Goal: Information Seeking & Learning: Learn about a topic

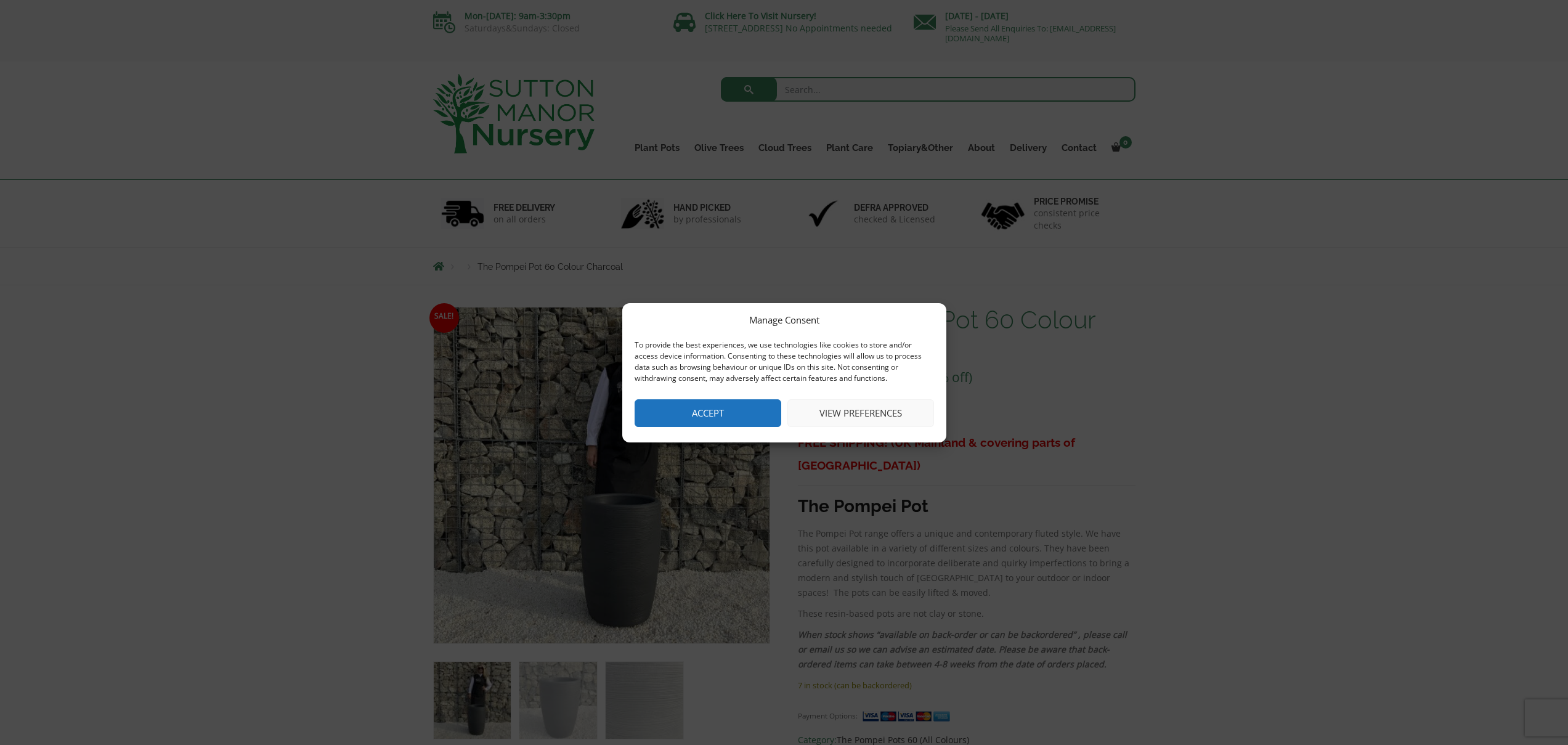
click at [731, 398] on div "Manage Consent To provide the best experiences, we use technologies like cookie…" at bounding box center [784, 372] width 324 height 139
click at [711, 419] on button "Accept" at bounding box center [707, 413] width 147 height 28
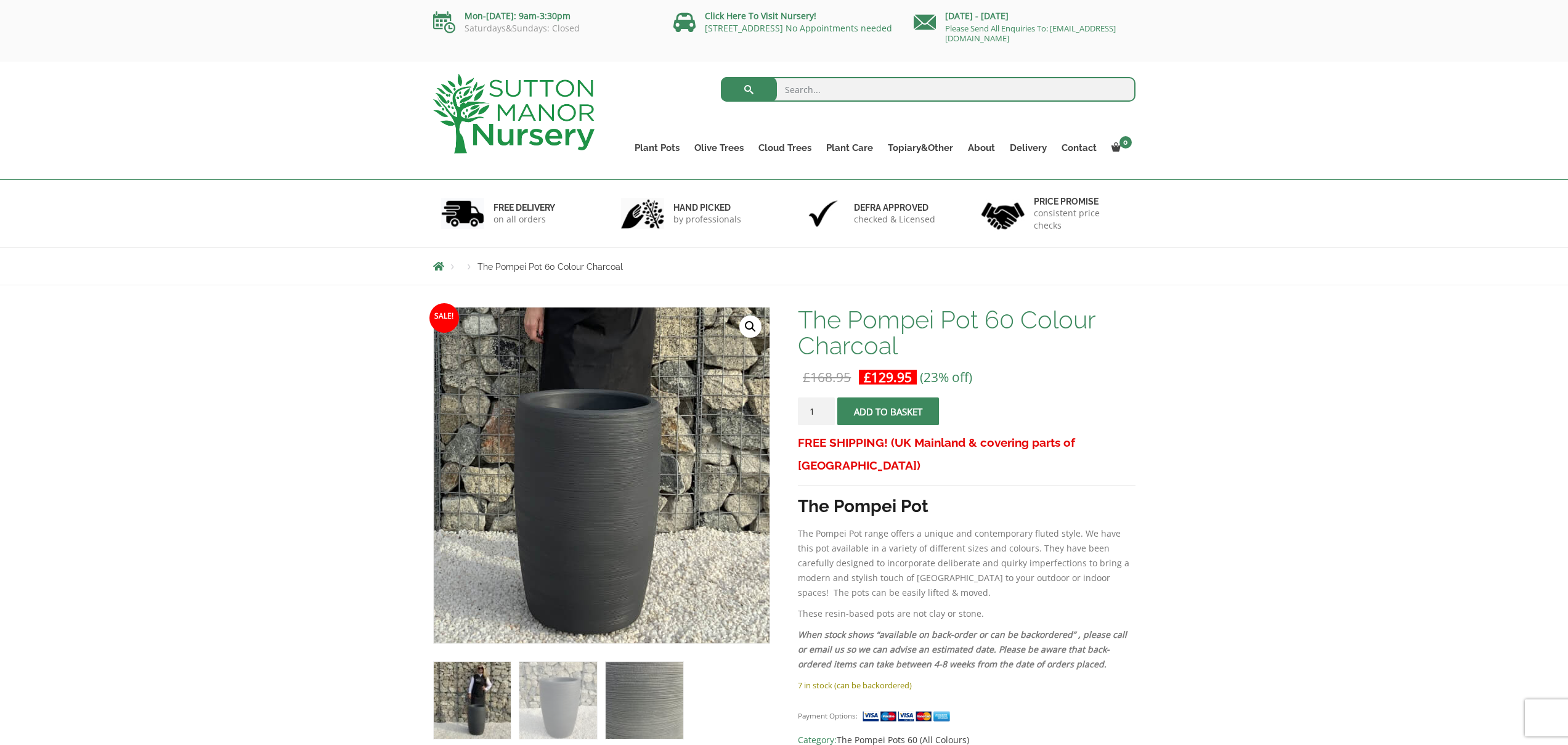
scroll to position [118, 0]
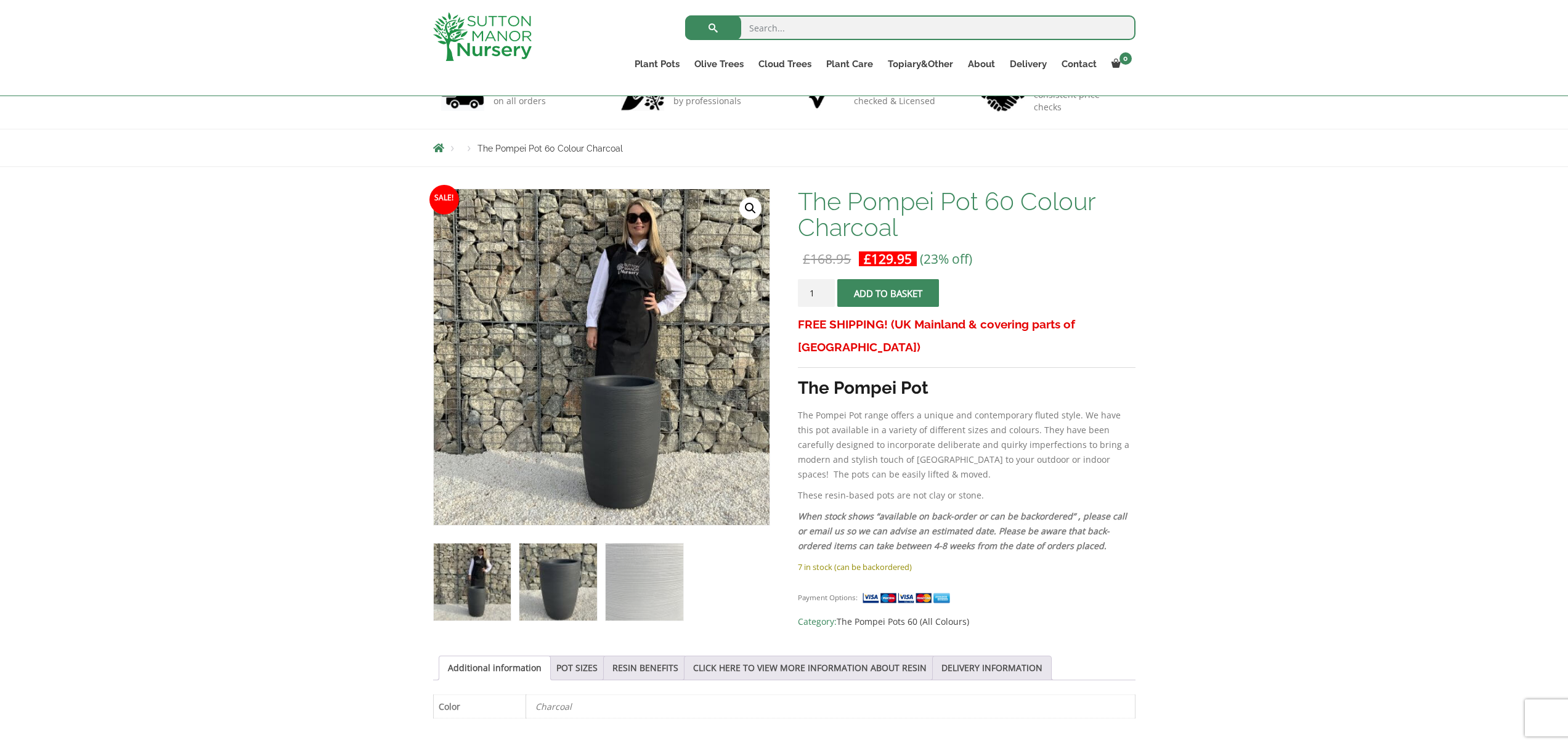
click at [573, 598] on img at bounding box center [557, 582] width 77 height 77
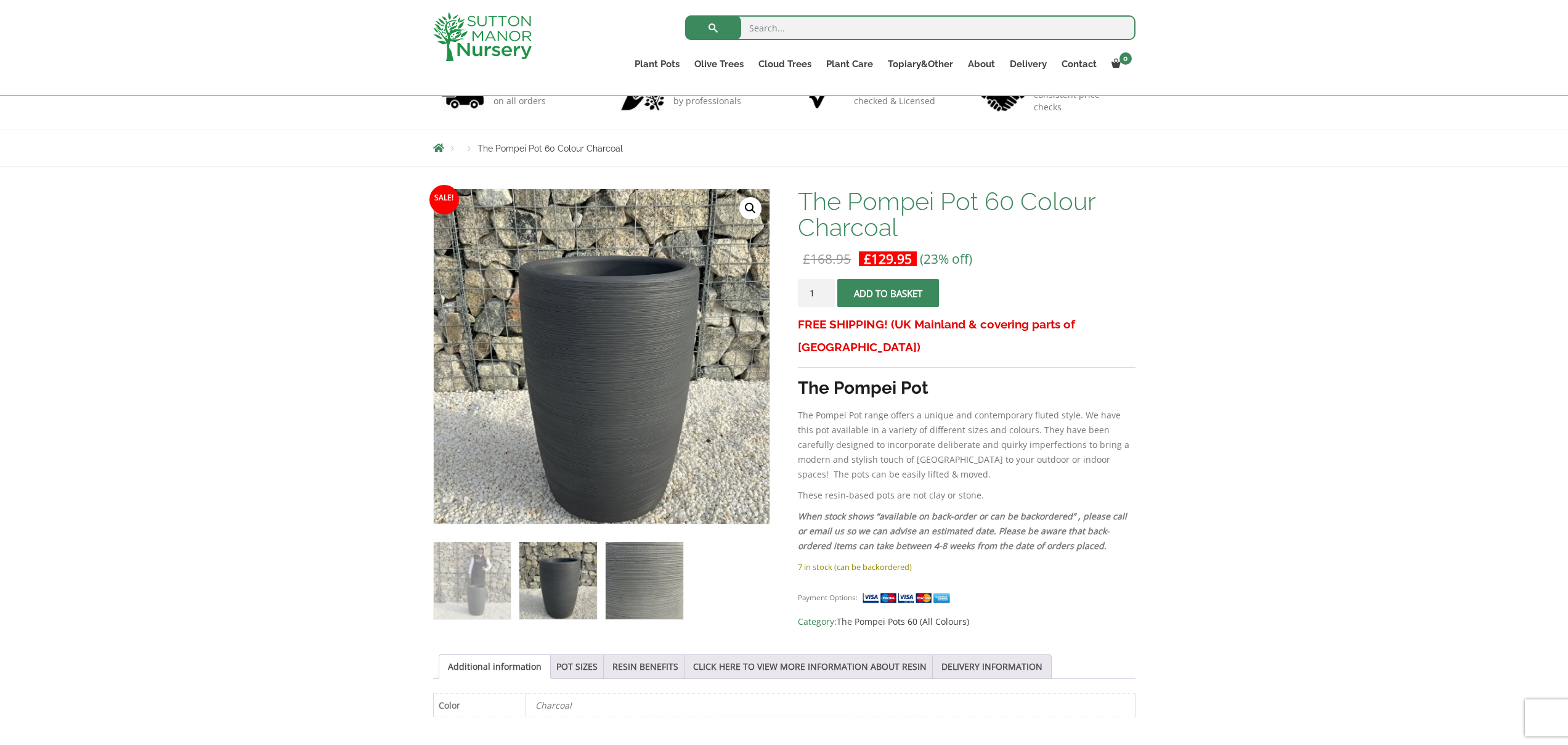
click at [649, 594] on img at bounding box center [644, 581] width 77 height 77
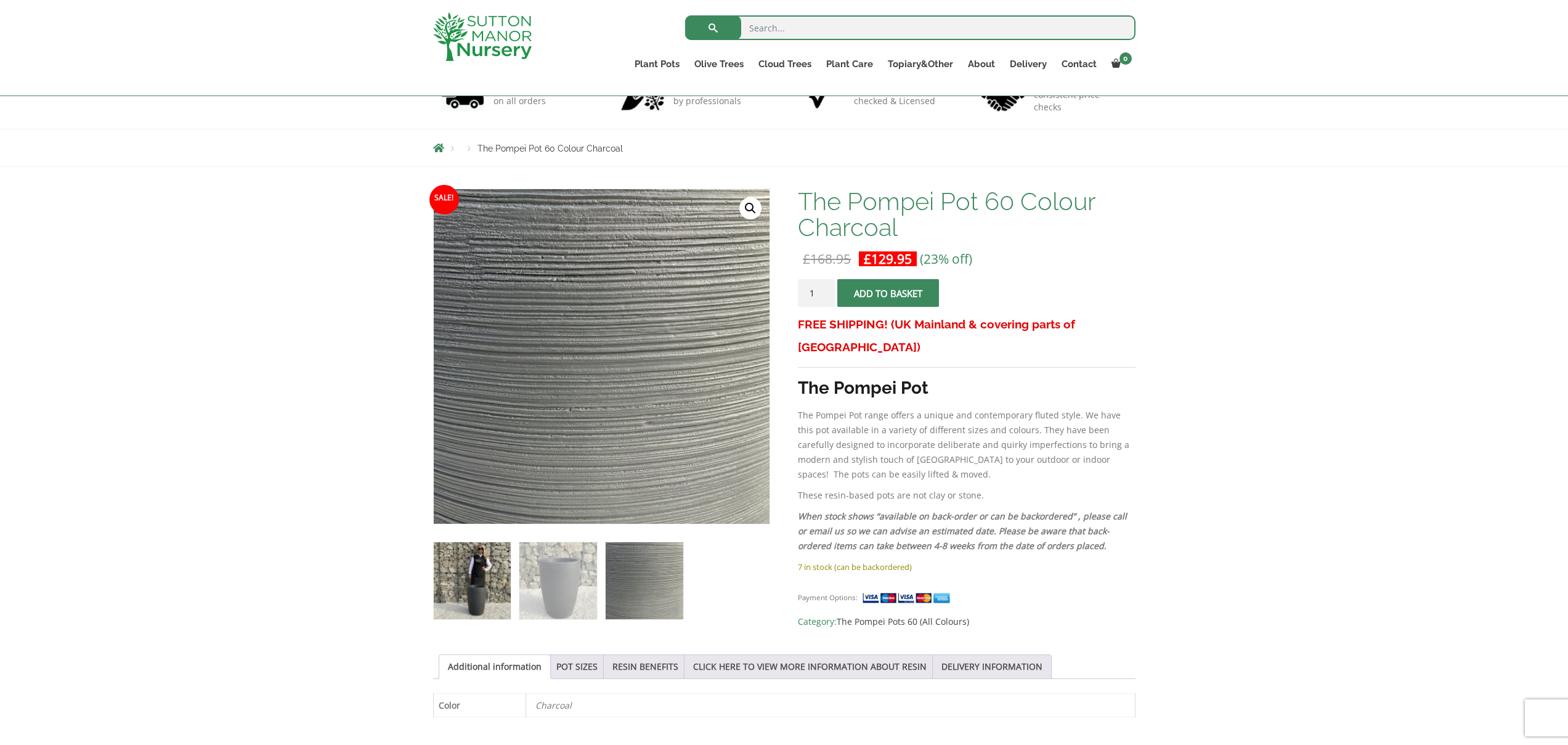
click at [472, 591] on img at bounding box center [472, 581] width 77 height 77
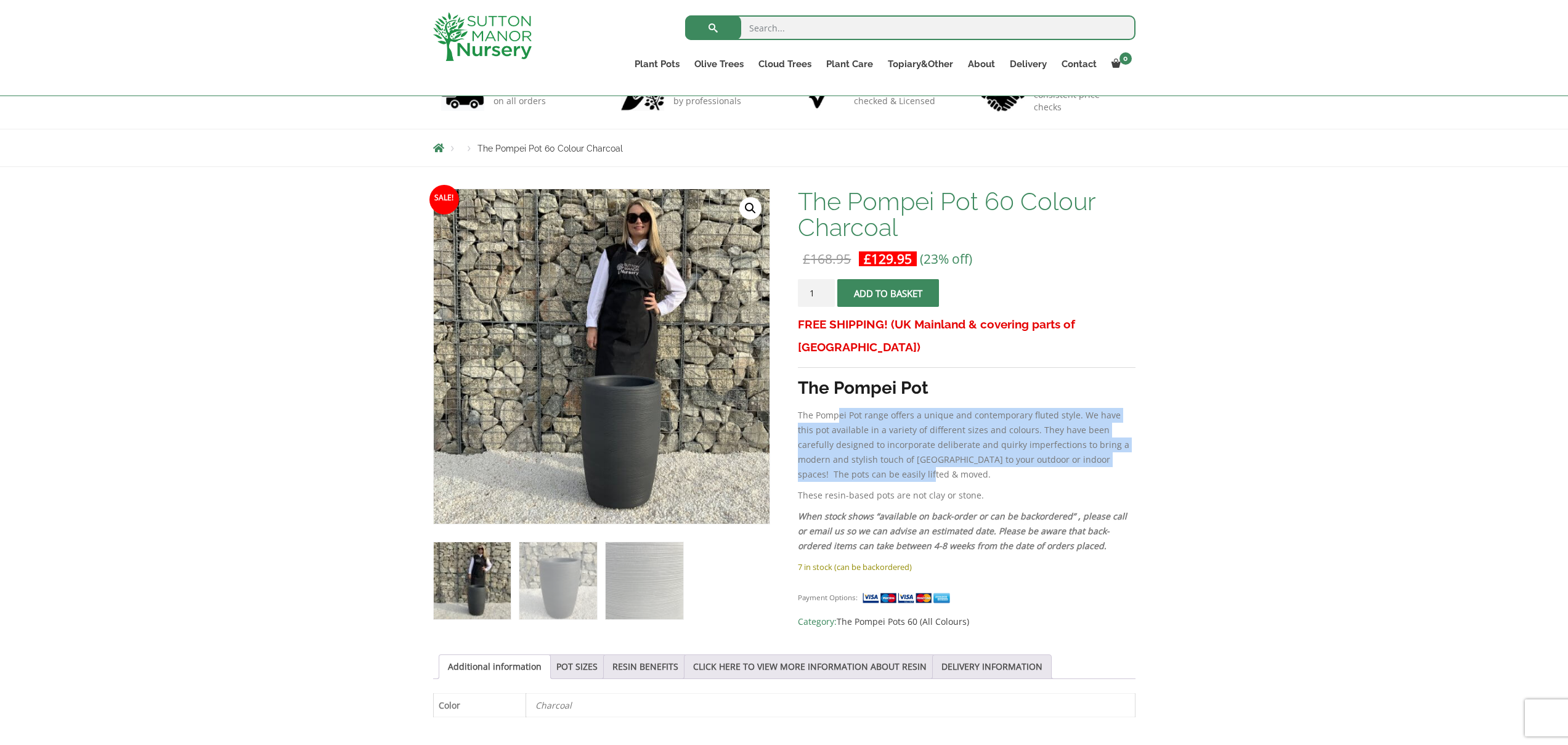
drag, startPoint x: 838, startPoint y: 395, endPoint x: 946, endPoint y: 456, distance: 124.0
click at [946, 456] on p "The Pompei Pot range offers a unique and contemporary fluted style. We have thi…" at bounding box center [966, 445] width 337 height 74
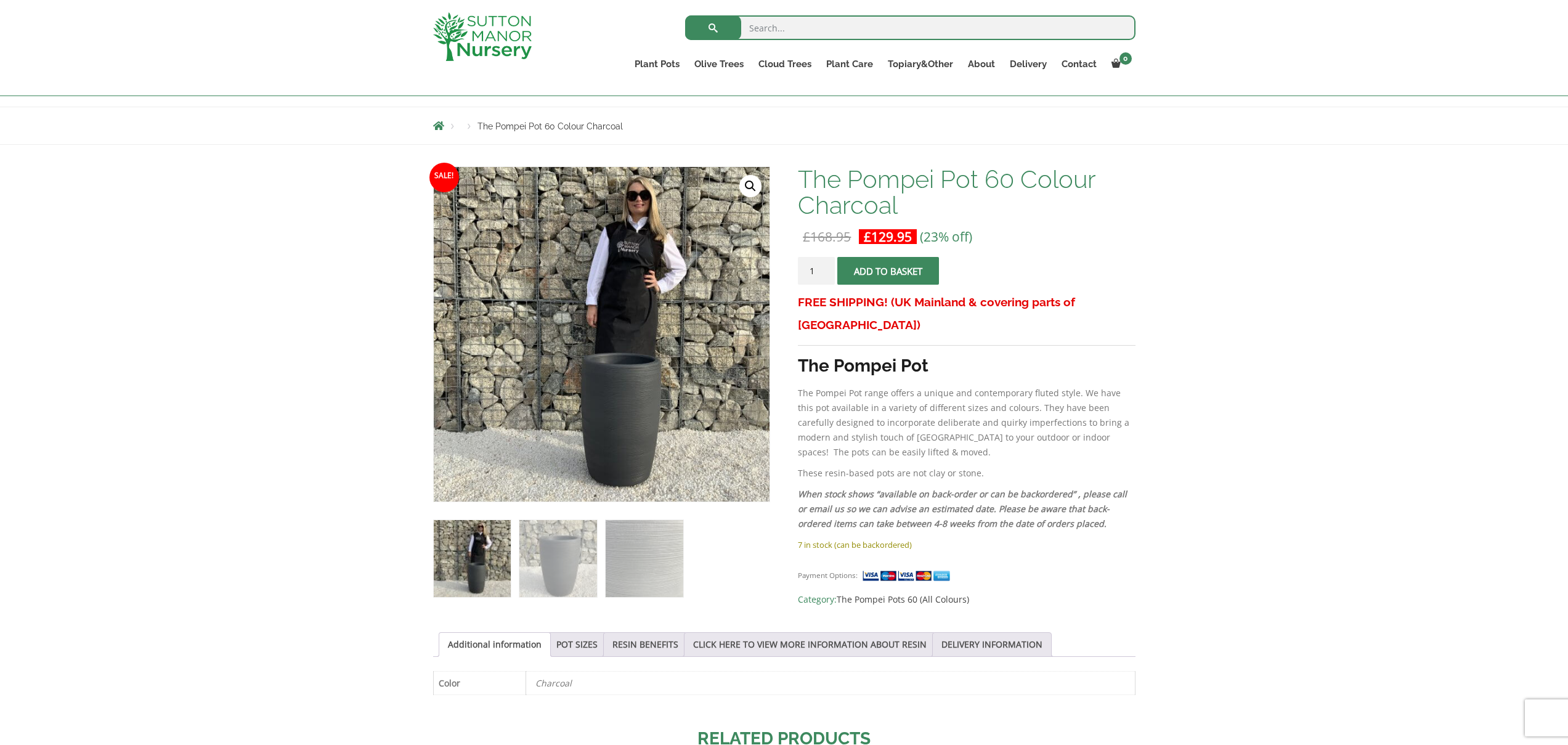
scroll to position [274, 0]
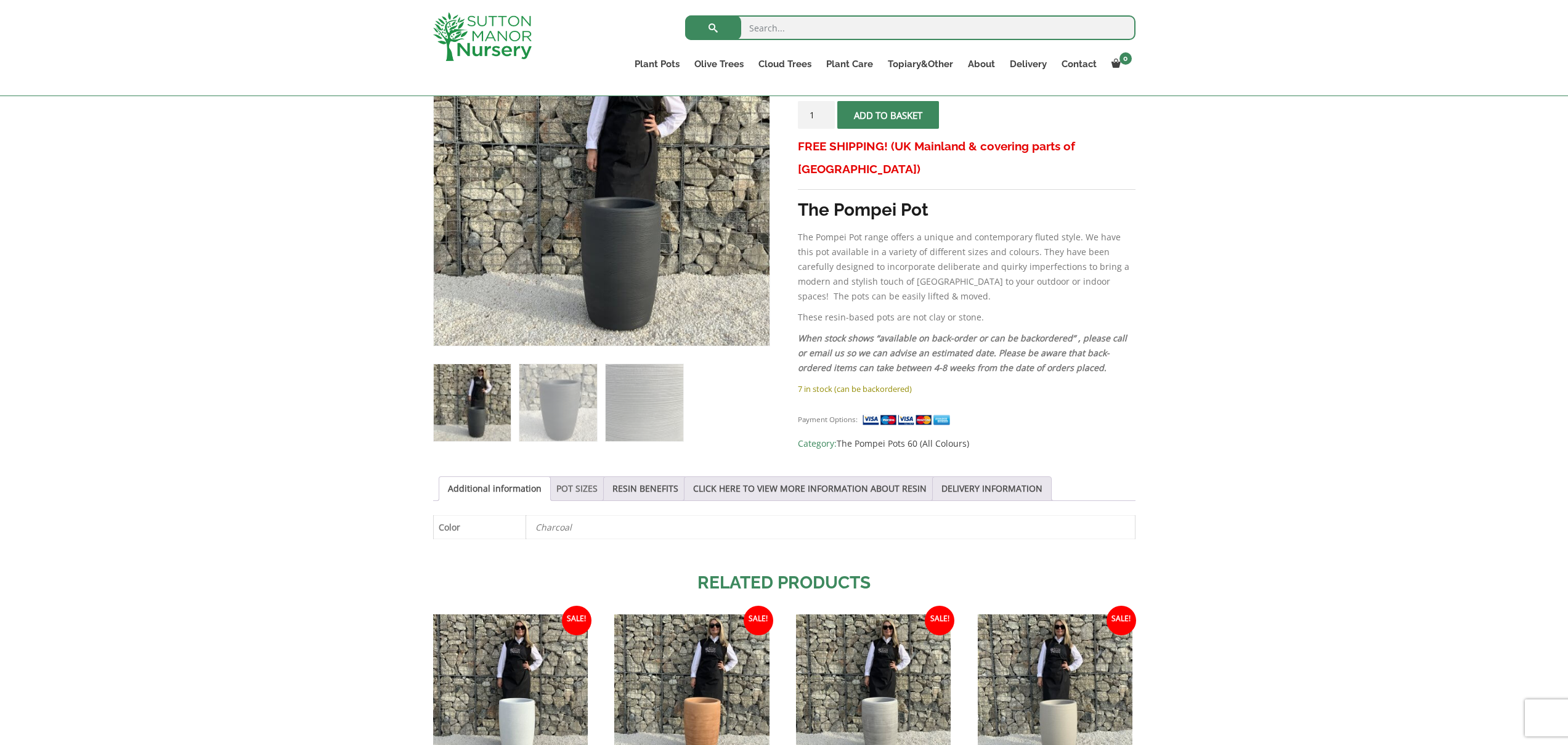
click at [572, 480] on link "POT SIZES" at bounding box center [577, 488] width 42 height 23
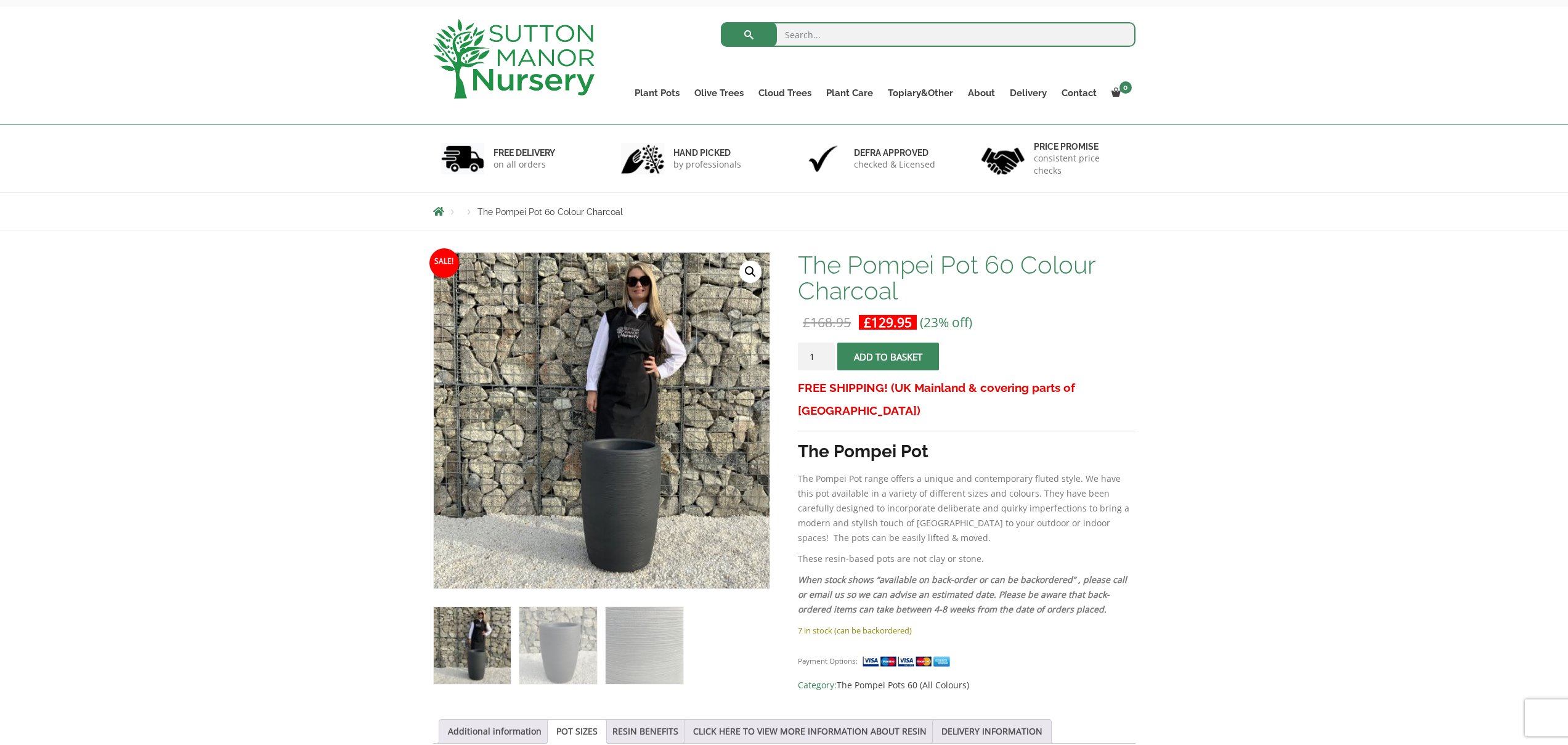
scroll to position [192, 0]
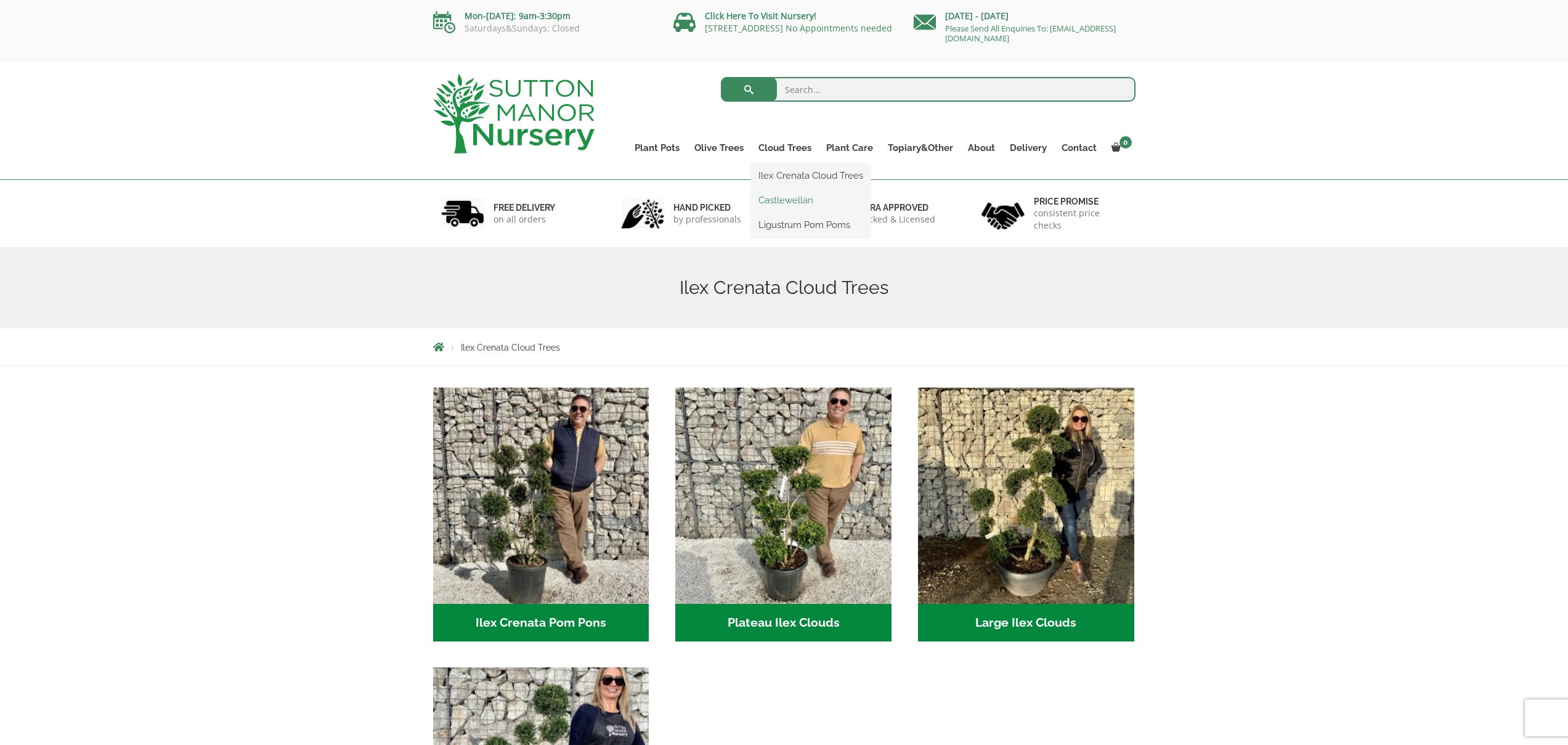
click at [802, 196] on link "Castlewellan" at bounding box center [810, 200] width 119 height 18
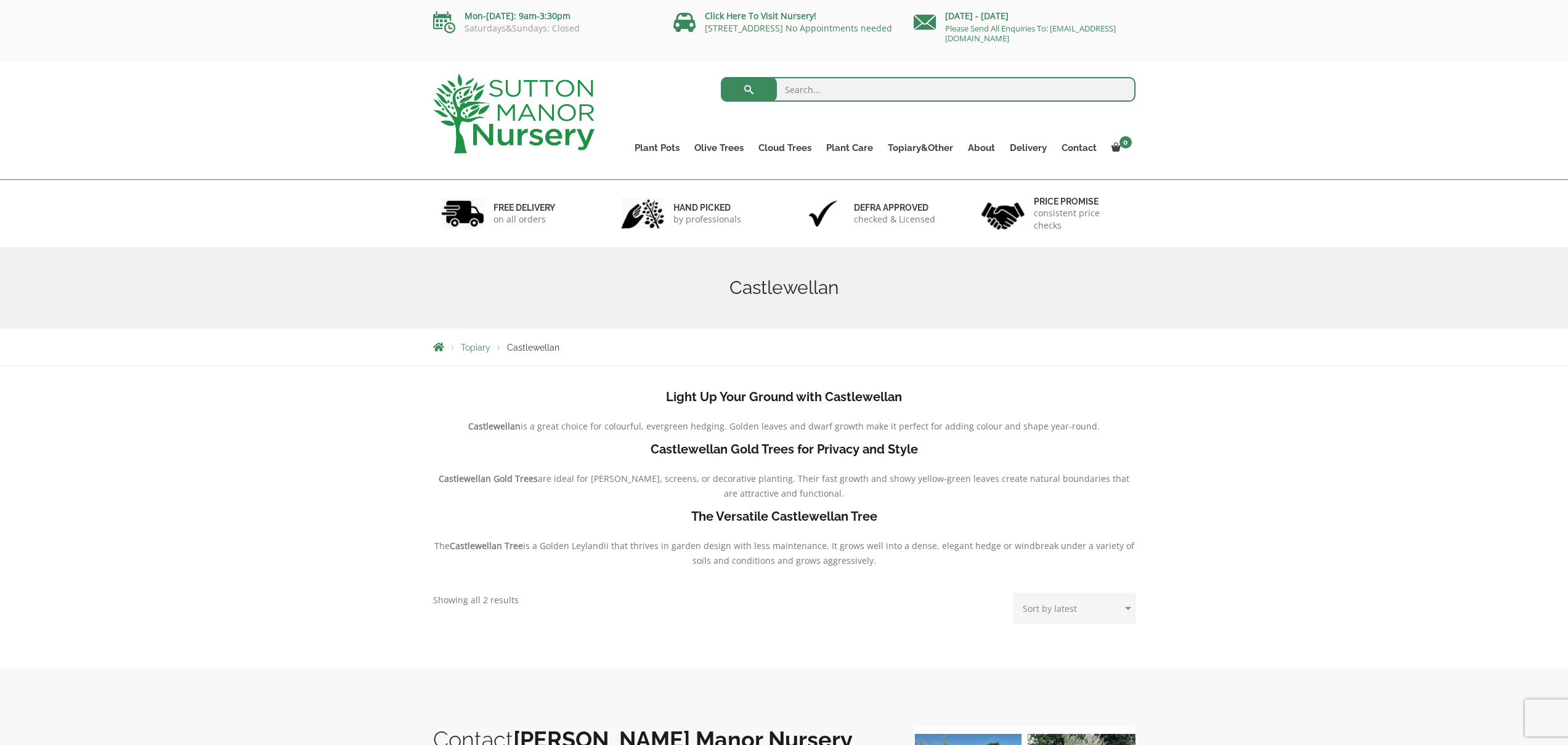
scroll to position [33, 0]
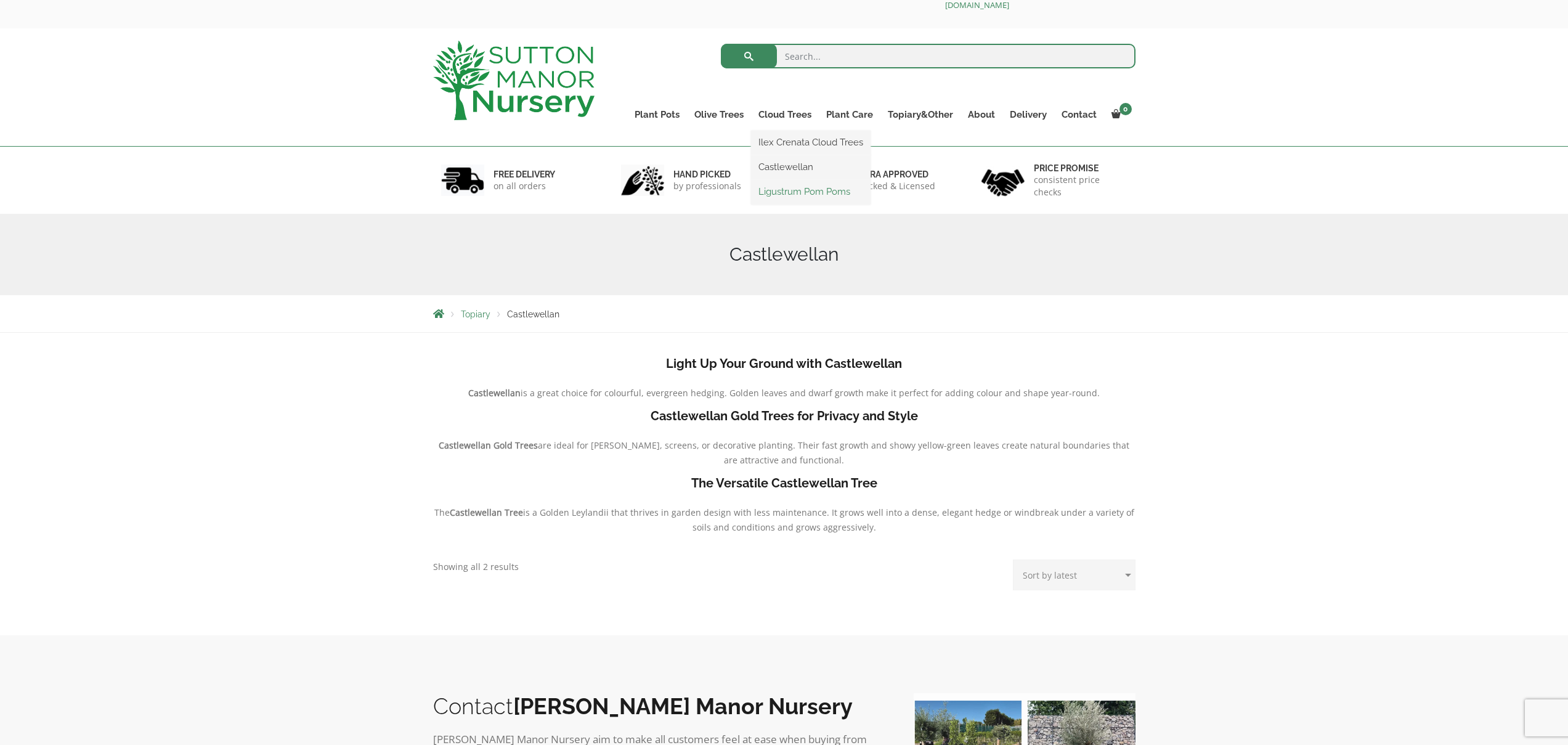
click at [781, 187] on link "Ligustrum Pom Poms" at bounding box center [810, 191] width 119 height 18
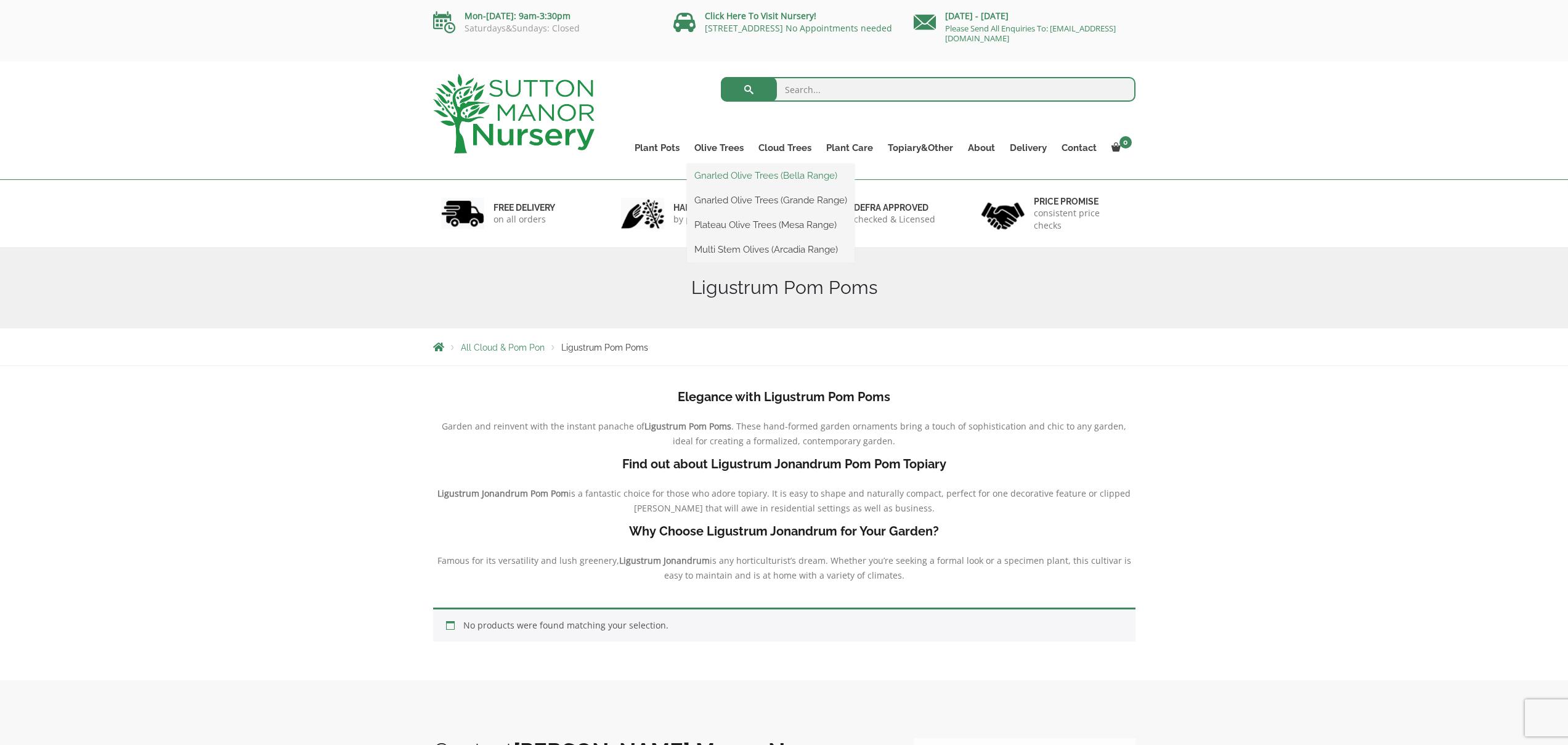
click at [730, 181] on link "Gnarled Olive Trees (Bella Range)" at bounding box center [771, 175] width 168 height 18
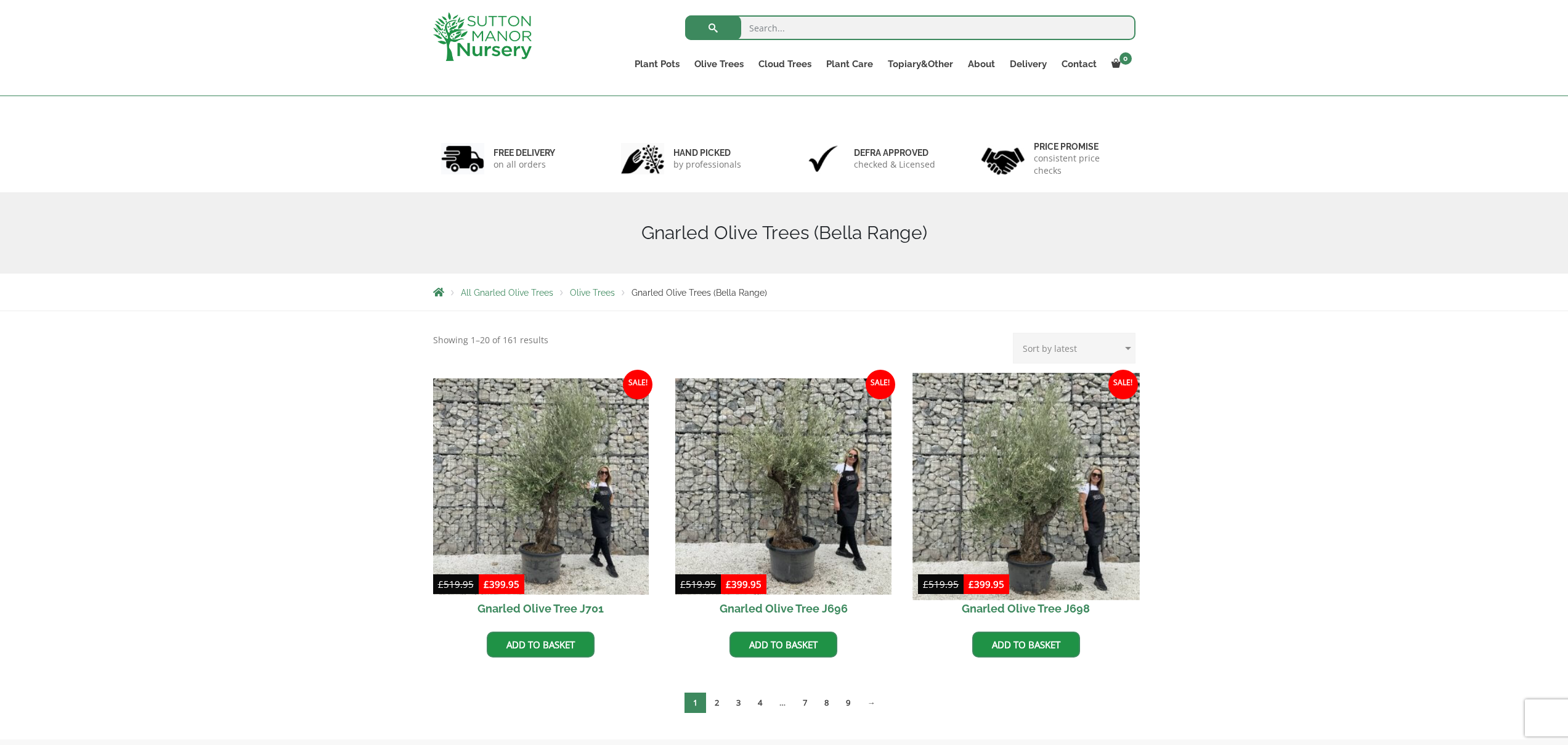
scroll to position [161, 0]
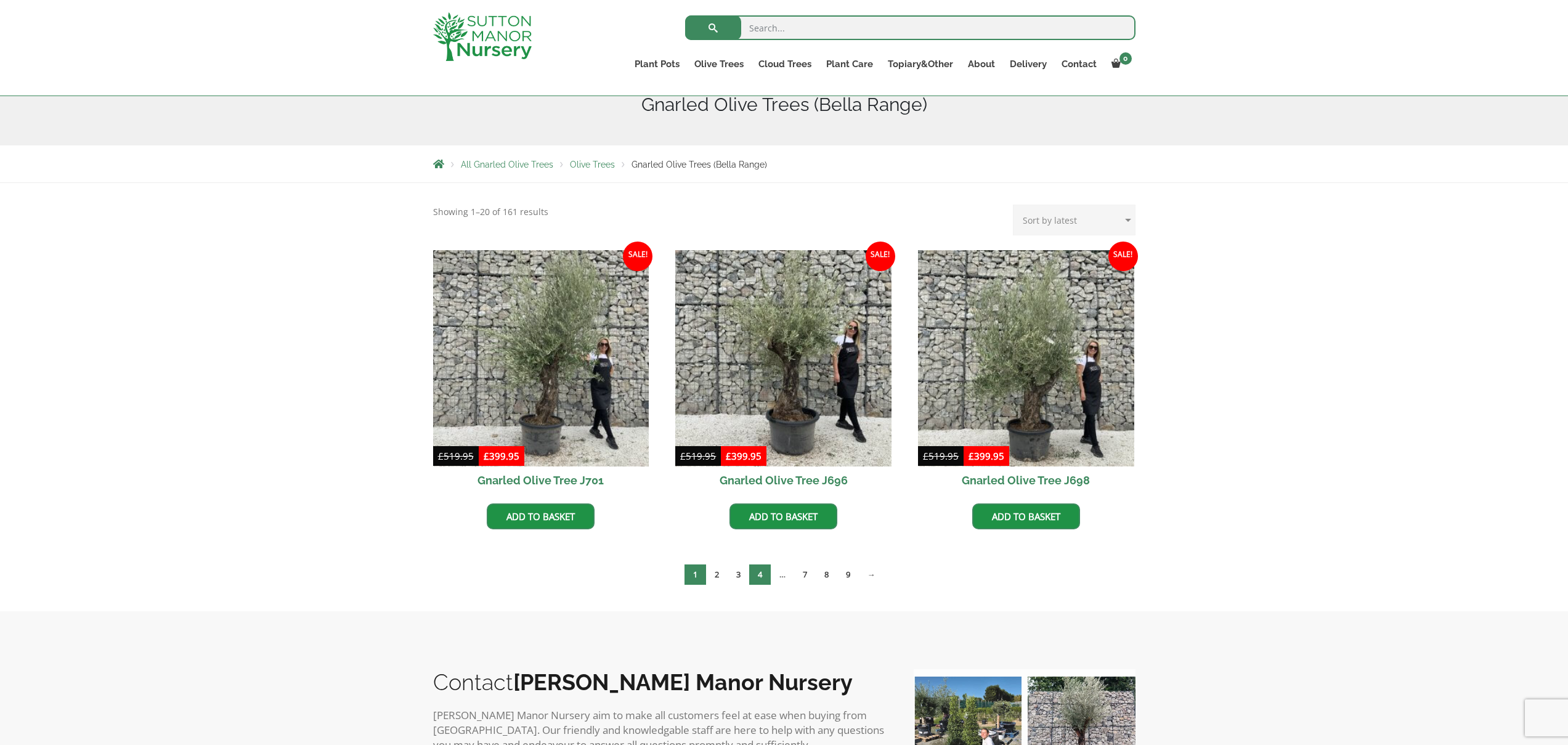
click at [756, 576] on link "4" at bounding box center [760, 574] width 22 height 20
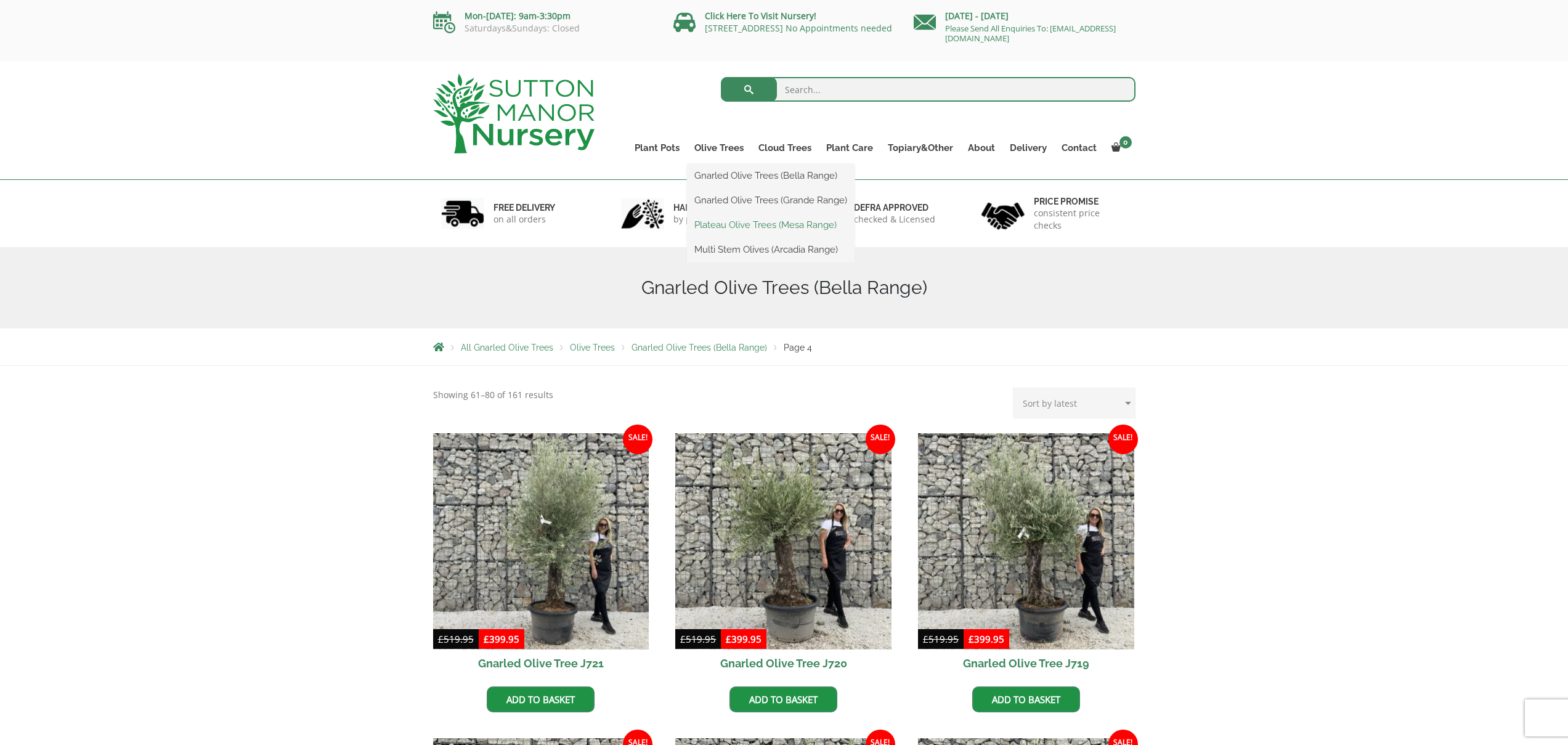
click at [718, 229] on link "Plateau Olive Trees (Mesa Range)" at bounding box center [771, 224] width 168 height 18
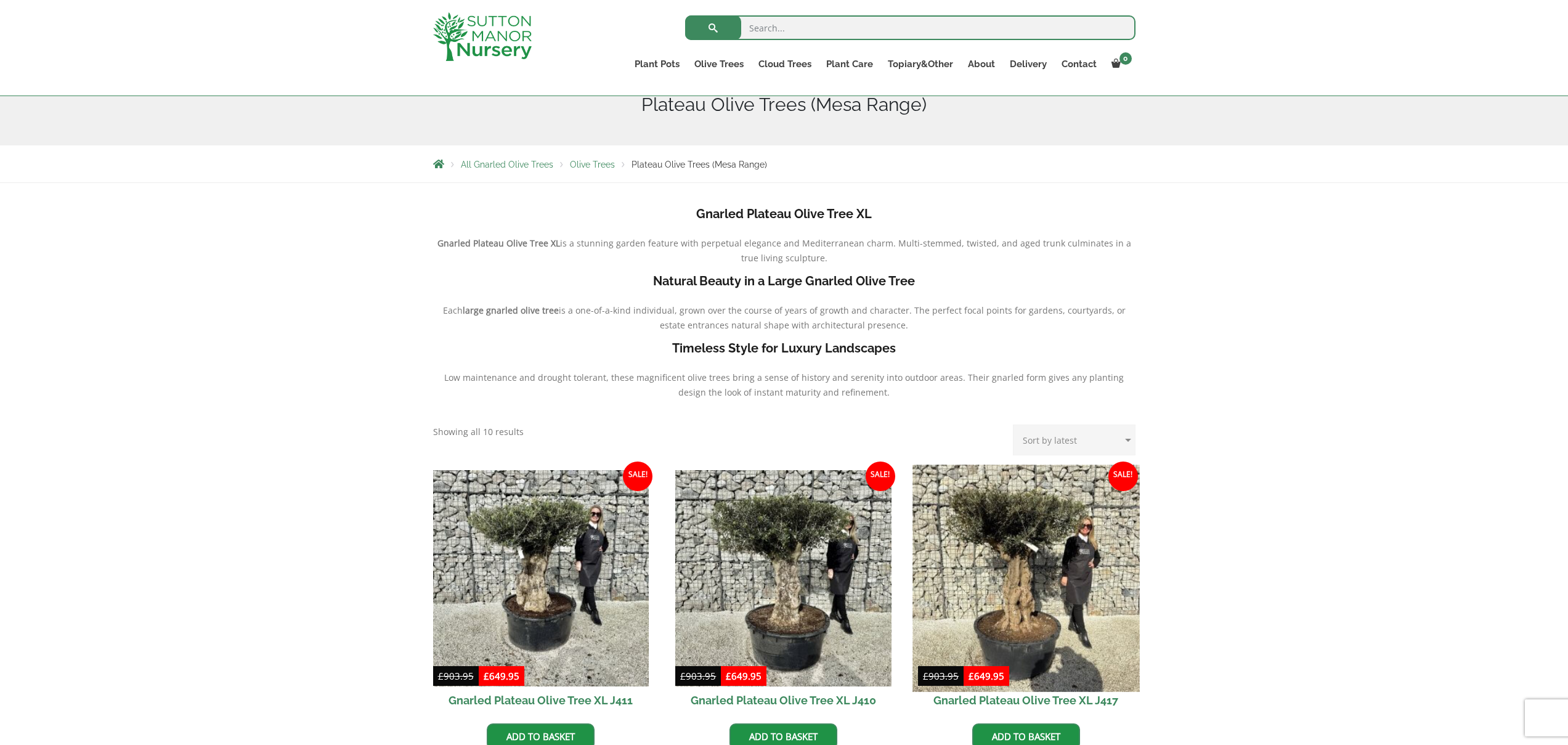
scroll to position [177, 0]
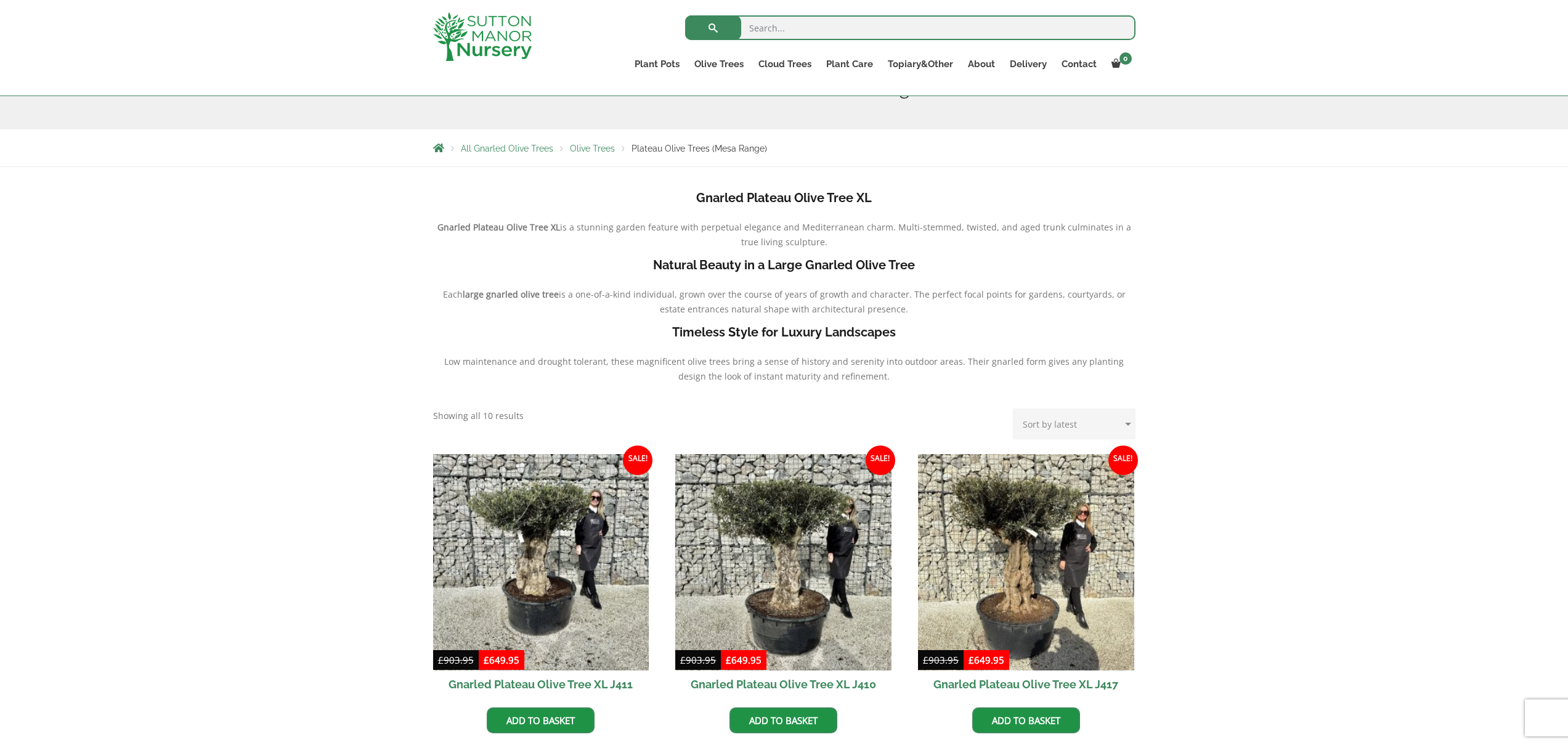
click at [1026, 686] on h2 "Gnarled Plateau Olive Tree XL J417" at bounding box center [1026, 684] width 216 height 28
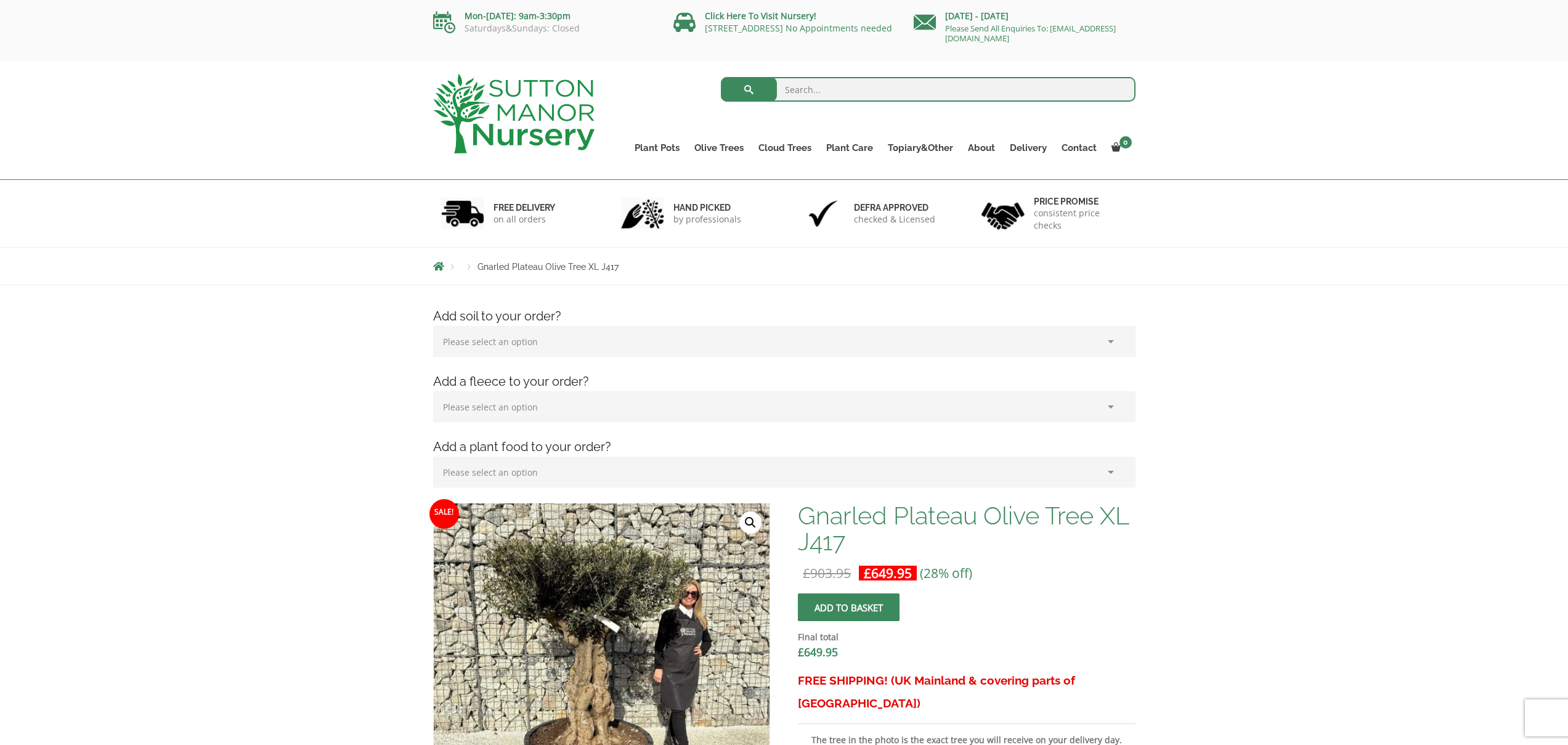
click at [544, 336] on select "Please select an option (x1) 75L Bag (£34.99) (x2) 75L Bag (£69.98) (x3) 75L Ba…" at bounding box center [784, 341] width 702 height 31
click at [433, 326] on select "Please select an option (x1) 75L Bag (£34.99) (x2) 75L Bag (£69.98) (x3) 75L Ba…" at bounding box center [784, 341] width 702 height 31
click at [527, 403] on select "Please select an option (x1) Horticultural Fleece (£24.95)" at bounding box center [784, 407] width 702 height 31
click at [433, 392] on select "Please select an option (x1) Horticultural Fleece (£24.95)" at bounding box center [784, 407] width 702 height 31
click at [514, 469] on select "Please select an option (x1) Plant Food (£19.99) (x2) Plant Food (£39.98)" at bounding box center [784, 471] width 702 height 31
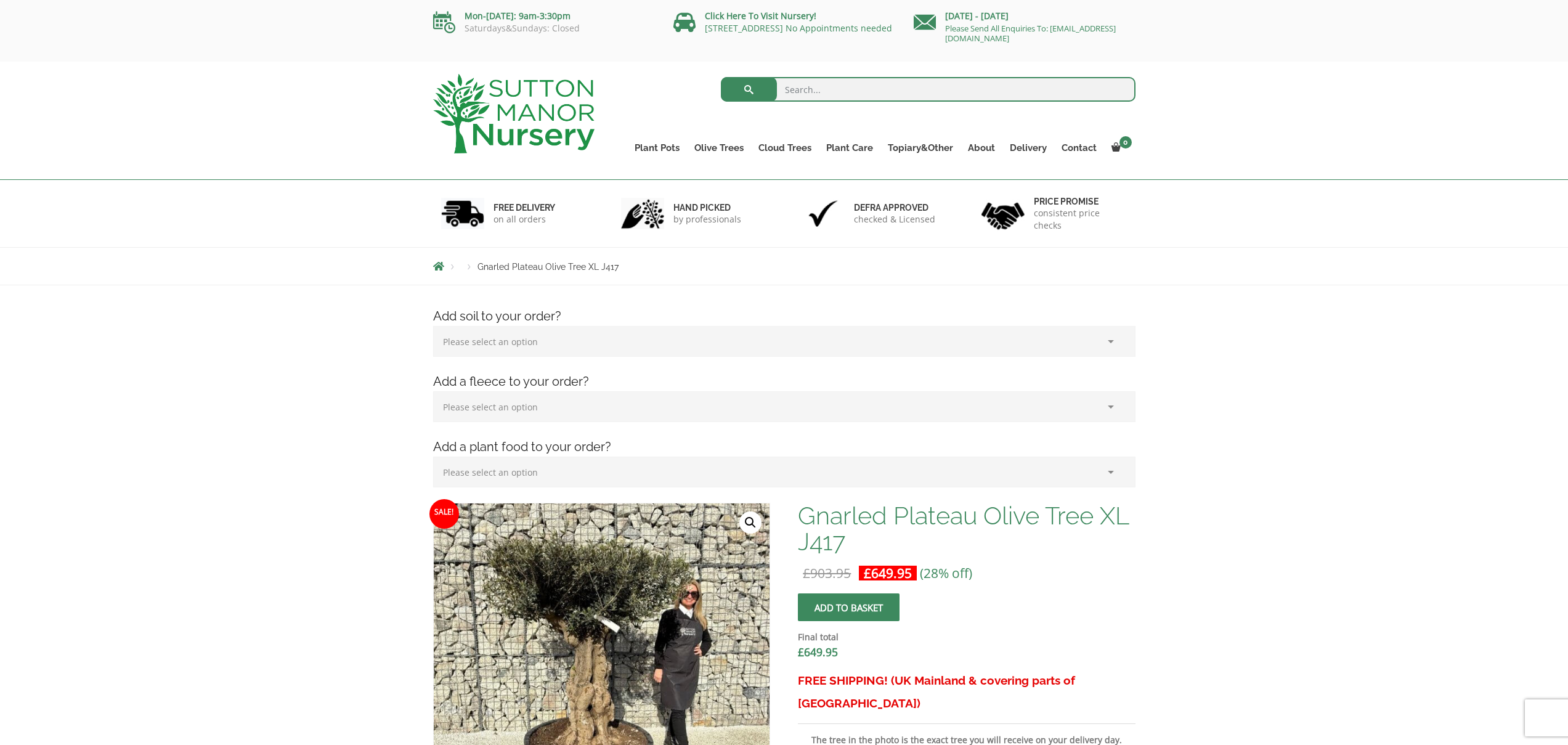
click at [433, 456] on select "Please select an option (x1) Plant Food (£19.99) (x2) Plant Food (£39.98)" at bounding box center [784, 471] width 702 height 31
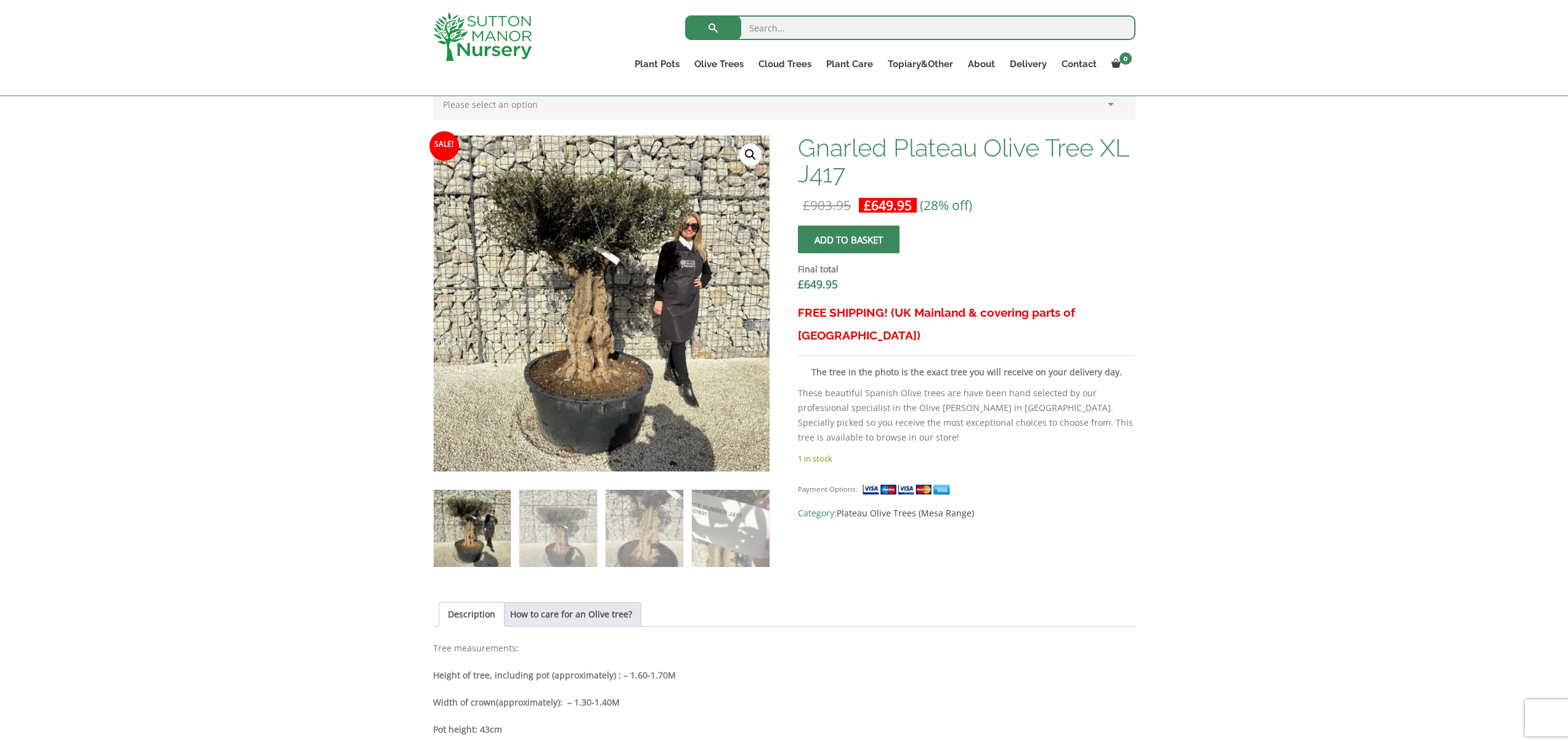
scroll to position [532, 0]
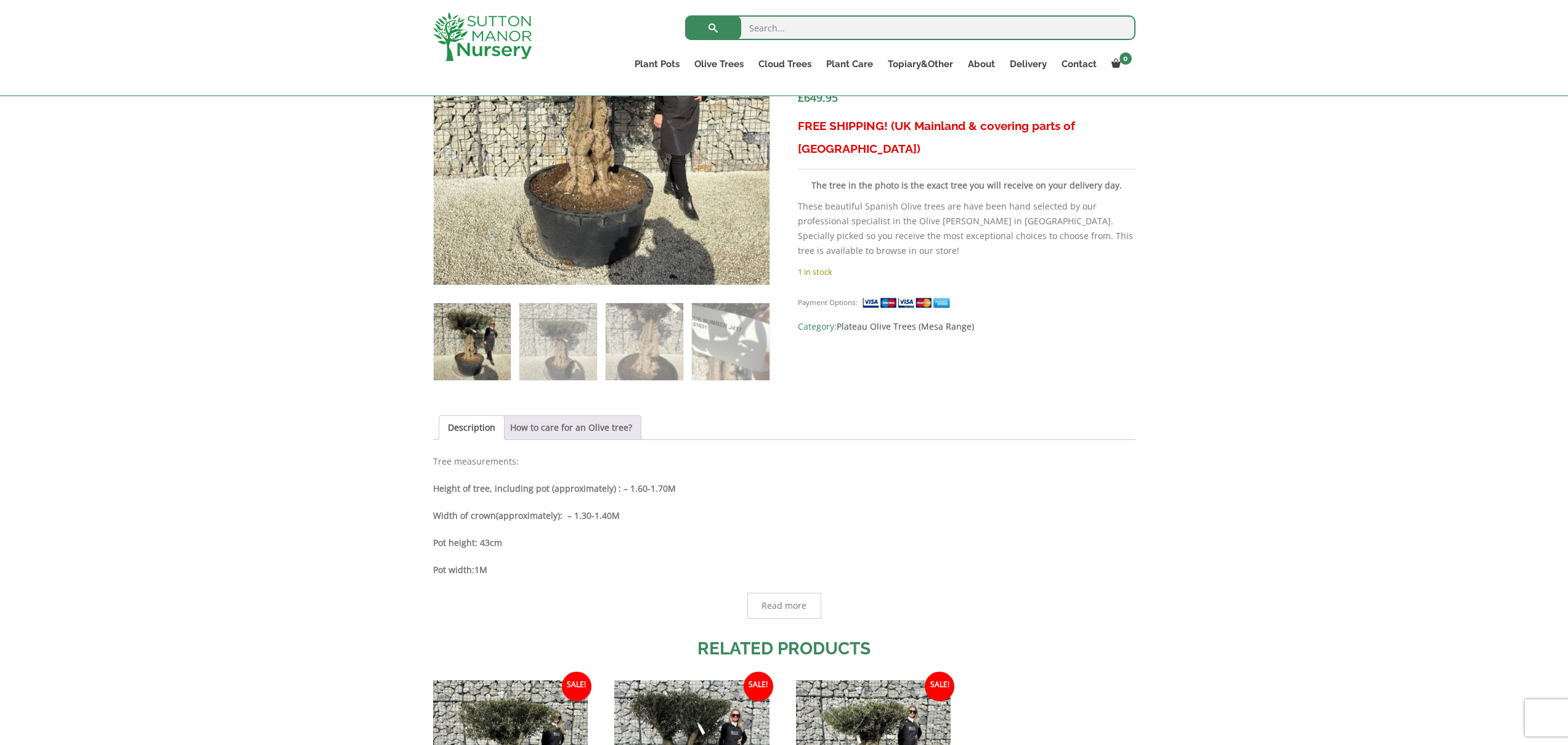
click at [553, 426] on link "How to care for an Olive tree?" at bounding box center [571, 428] width 122 height 23
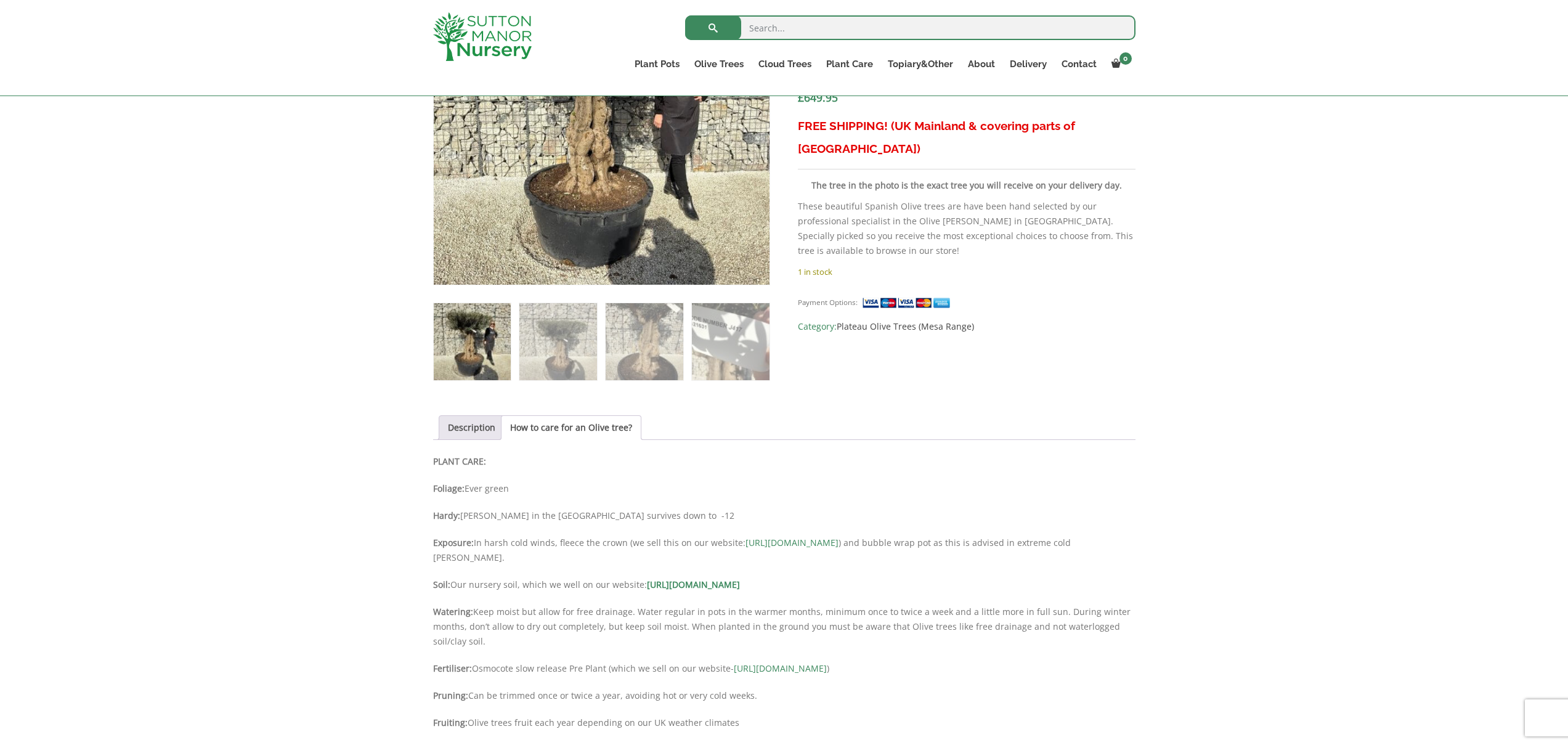
click at [471, 513] on p "Hardy: Hardy in the UK survives down to -12" at bounding box center [784, 516] width 702 height 15
click at [615, 510] on p "Hardy: Hardy in the UK survives down to -12" at bounding box center [784, 516] width 702 height 15
drag, startPoint x: 611, startPoint y: 516, endPoint x: 501, endPoint y: 518, distance: 110.0
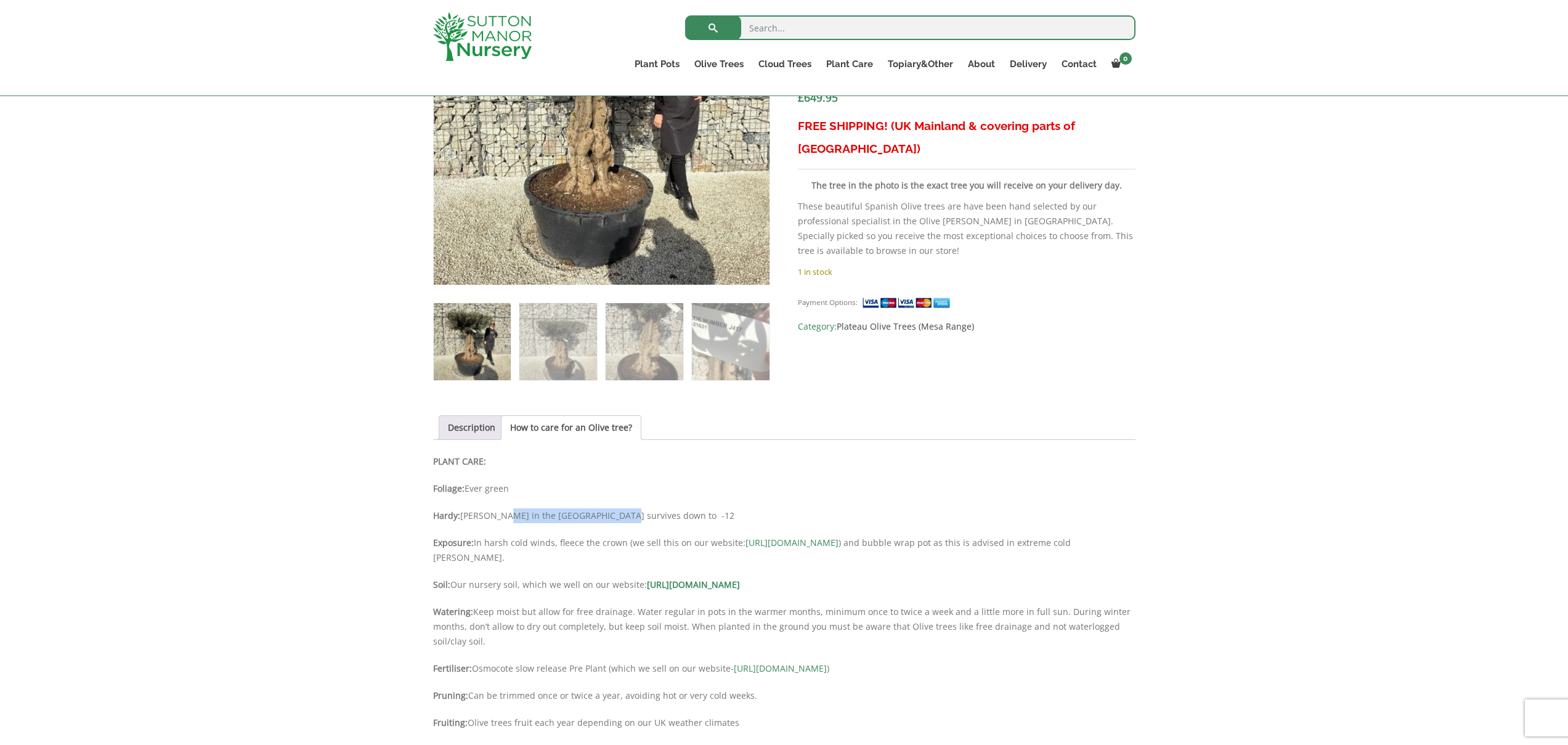
click at [501, 518] on p "Hardy: Hardy in the UK survives down to -12" at bounding box center [784, 516] width 702 height 15
click at [509, 550] on p "Exposure: In harsh cold winds, fleece the crown (we sell this on our website: h…" at bounding box center [784, 550] width 702 height 29
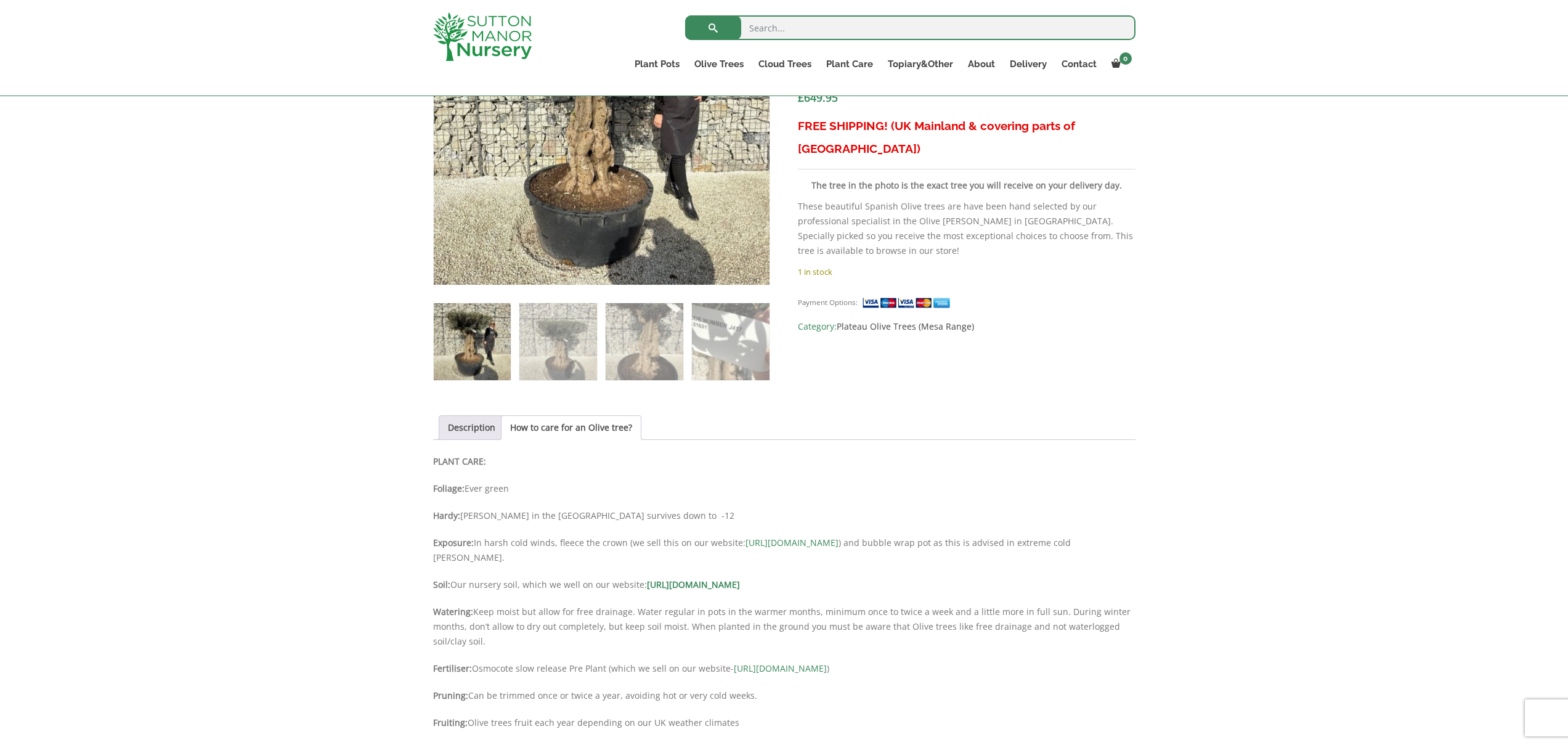
click at [511, 542] on p "Exposure: In harsh cold winds, fleece the crown (we sell this on our website: h…" at bounding box center [784, 550] width 702 height 29
click at [511, 542] on p "Exposure: In harsh cold winds, fleece the crown (we sell this on our website: h…" at bounding box center [784, 550] width 702 height 29
drag, startPoint x: 506, startPoint y: 542, endPoint x: 512, endPoint y: 548, distance: 8.5
click at [506, 542] on p "Exposure: In harsh cold winds, fleece the crown (we sell this on our website: h…" at bounding box center [784, 550] width 702 height 29
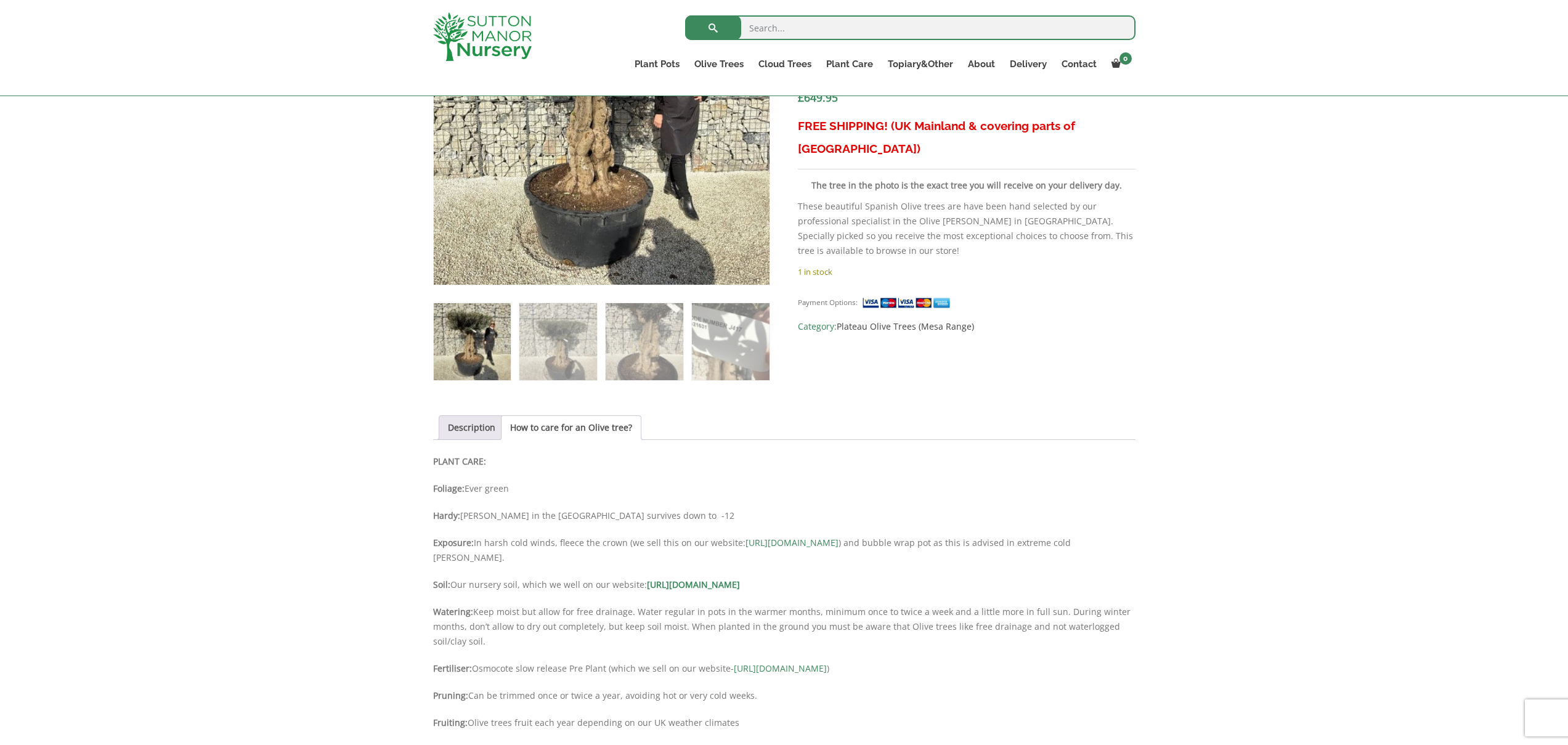
click at [718, 540] on p "Exposure: In harsh cold winds, fleece the crown (we sell this on our website: h…" at bounding box center [784, 550] width 702 height 29
click at [585, 555] on p "Exposure: In harsh cold winds, fleece the crown (we sell this on our website: h…" at bounding box center [784, 550] width 702 height 29
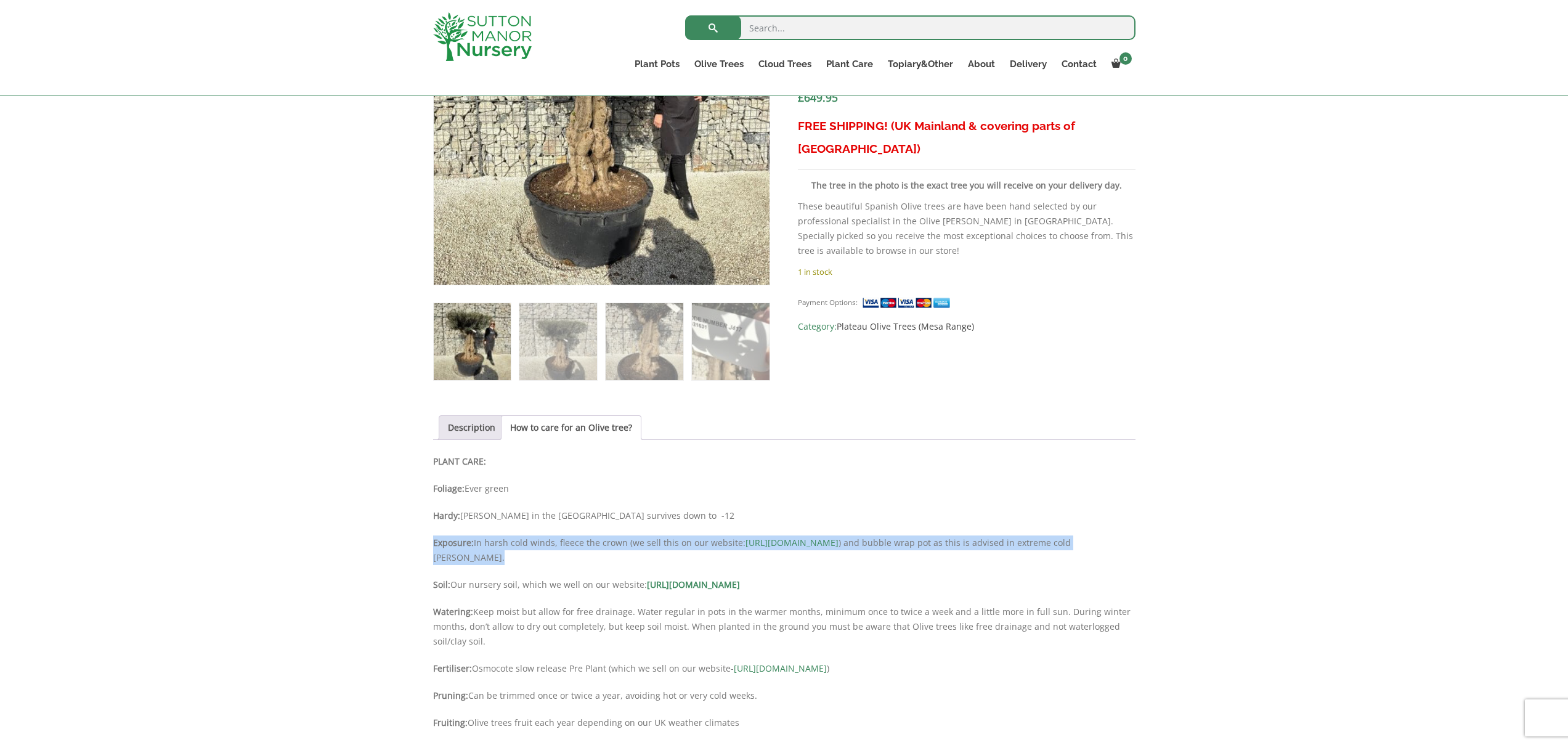
click at [585, 555] on p "Exposure: In harsh cold winds, fleece the crown (we sell this on our website: h…" at bounding box center [784, 550] width 702 height 29
click at [562, 562] on p "Exposure: In harsh cold winds, fleece the crown (we sell this on our website: h…" at bounding box center [784, 550] width 702 height 29
click at [562, 561] on p "Exposure: In harsh cold winds, fleece the crown (we sell this on our website: h…" at bounding box center [784, 550] width 702 height 29
click at [561, 560] on p "Exposure: In harsh cold winds, fleece the crown (we sell this on our website: h…" at bounding box center [784, 550] width 702 height 29
click at [633, 531] on div "PLANT CARE: Foliage: Ever green Hardy: Hardy in the UK survives down to -12 Exp…" at bounding box center [784, 598] width 702 height 289
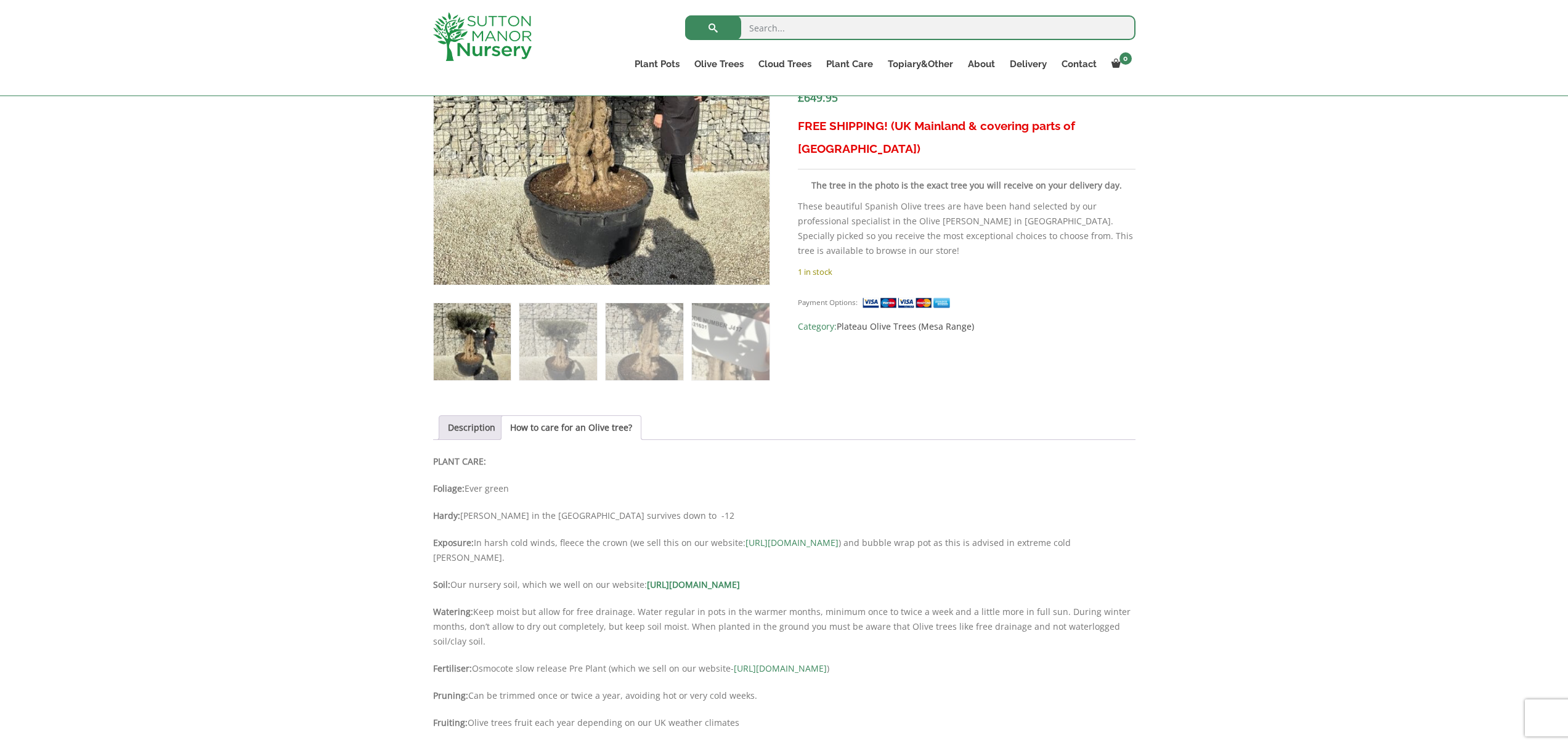
click at [606, 547] on p "Exposure: In harsh cold winds, fleece the crown (we sell this on our website: h…" at bounding box center [784, 550] width 702 height 29
click at [597, 584] on p "Soil: Our nursery soil, which we well on our website: https://www.suttonmanornu…" at bounding box center [784, 585] width 702 height 15
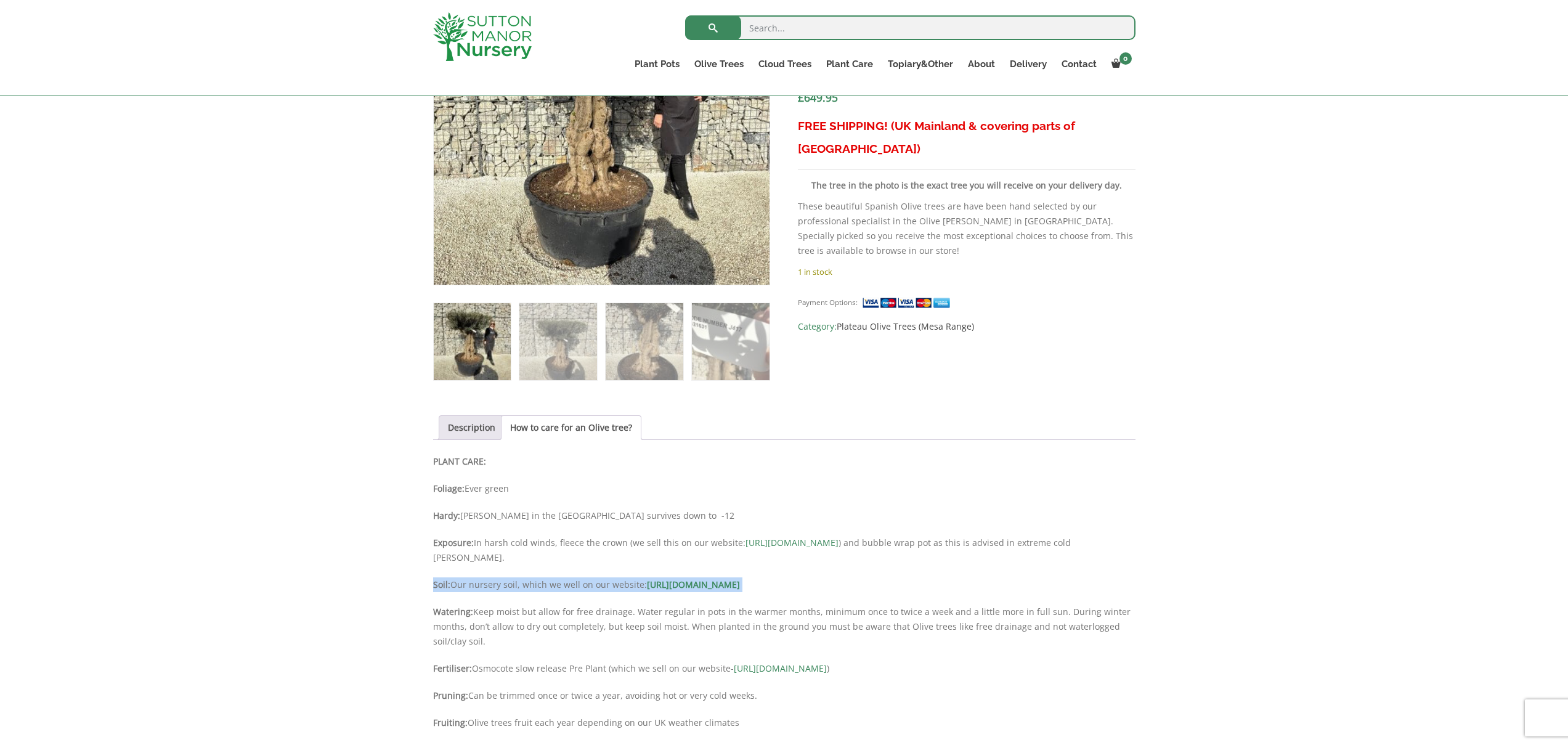
click at [597, 584] on p "Soil: Our nursery soil, which we well on our website: https://www.suttonmanornu…" at bounding box center [784, 585] width 702 height 15
click at [588, 614] on p "Watering: Keep moist but allow for free drainage. Water regular in pots in the …" at bounding box center [784, 626] width 702 height 44
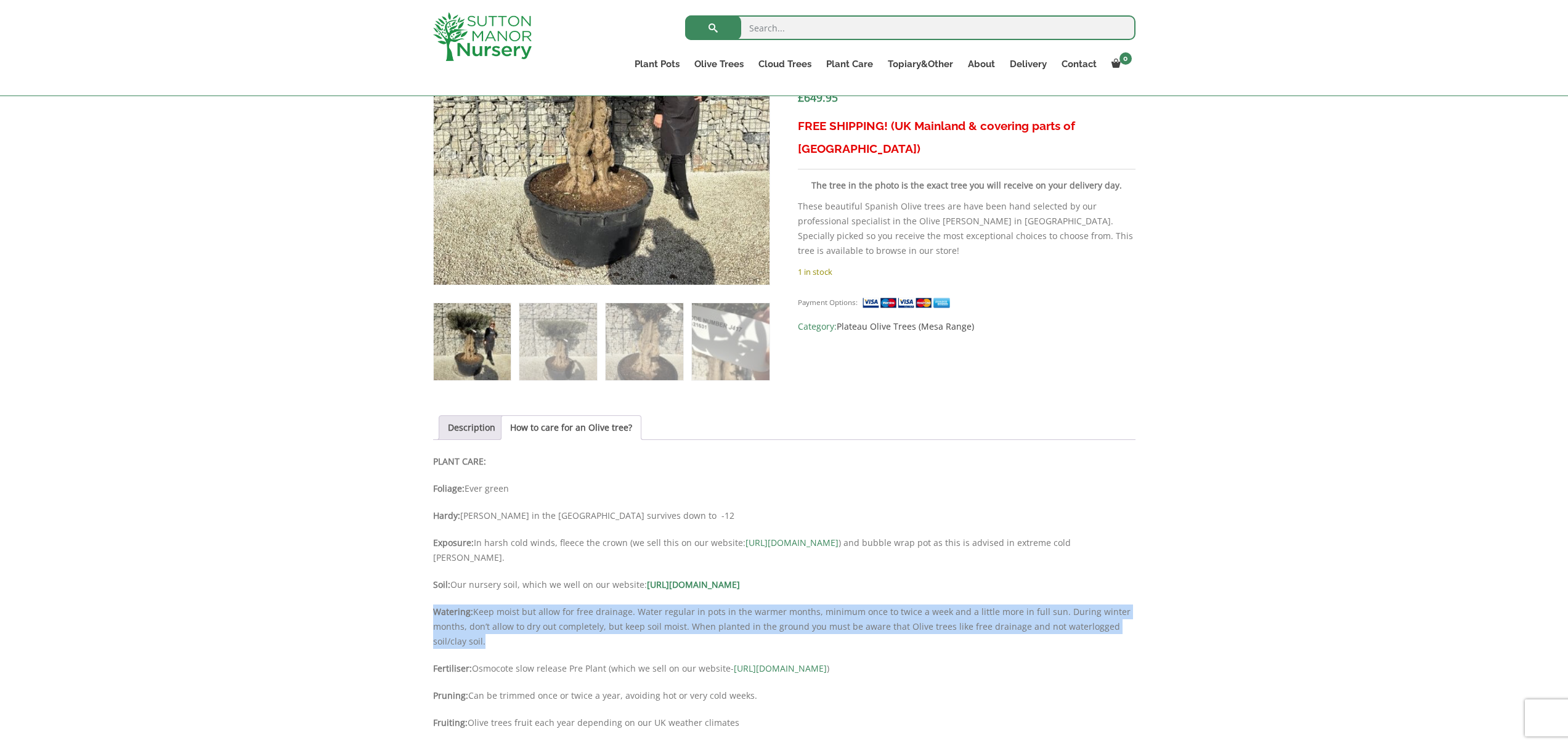
click at [588, 614] on p "Watering: Keep moist but allow for free drainage. Water regular in pots in the …" at bounding box center [784, 626] width 702 height 44
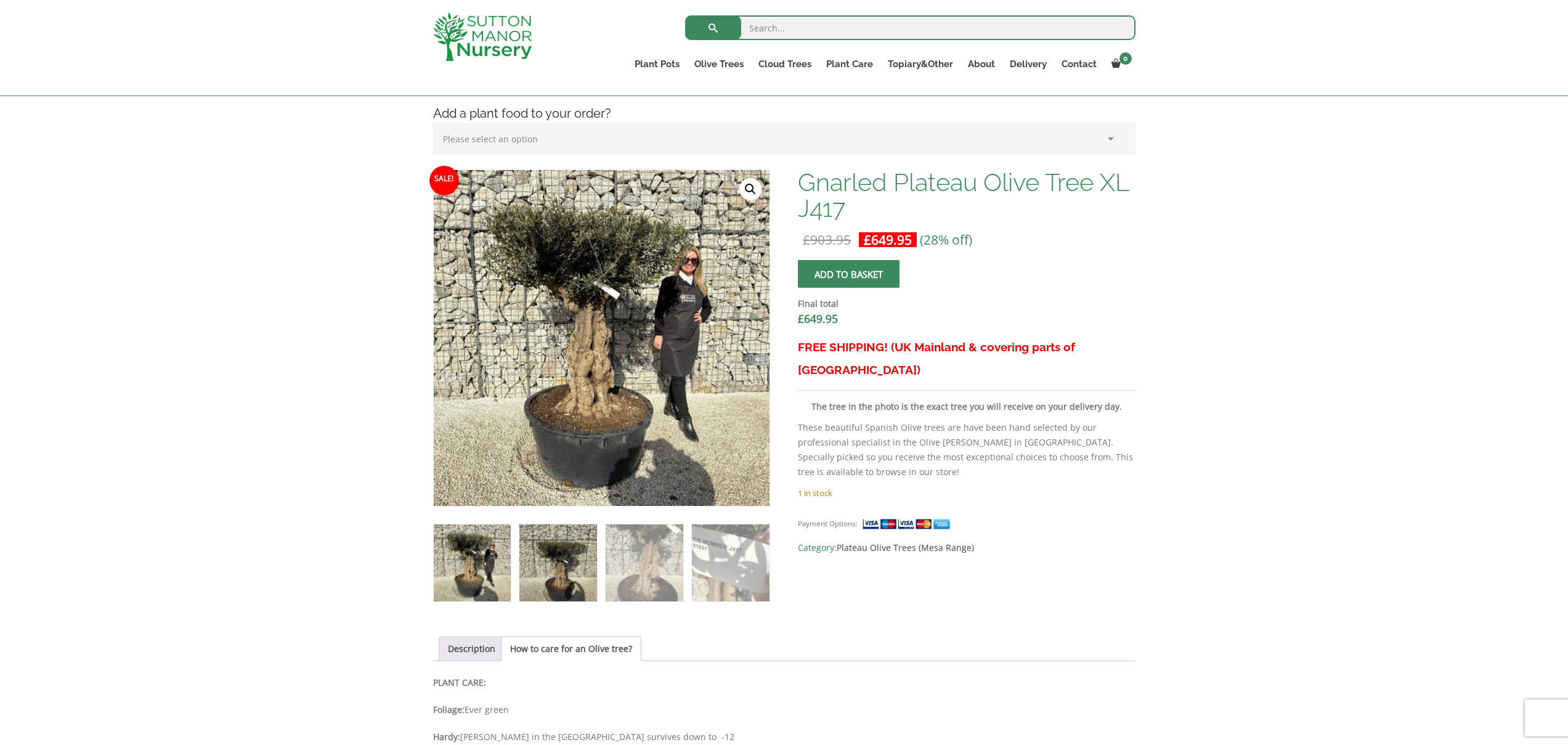
scroll to position [304, 0]
